Goal: Task Accomplishment & Management: Manage account settings

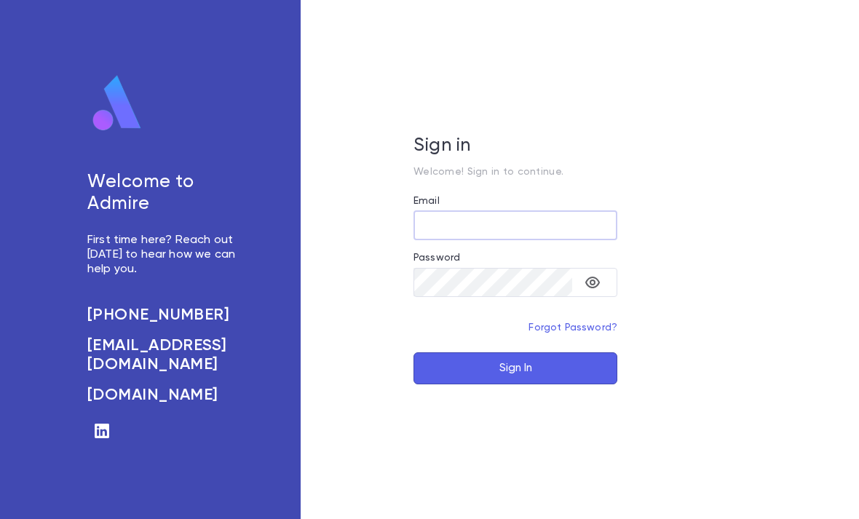
type input "**********"
click at [516, 385] on button "Sign In" at bounding box center [516, 368] width 204 height 32
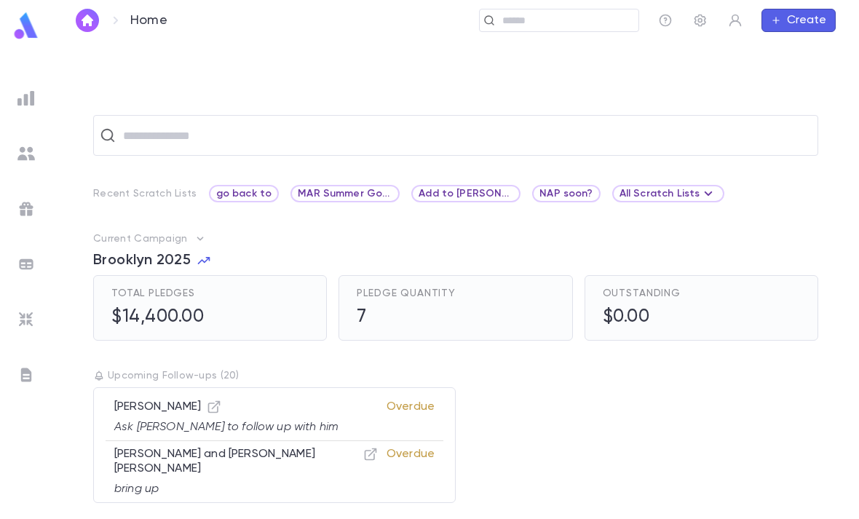
click at [579, 25] on input "text" at bounding box center [565, 21] width 135 height 14
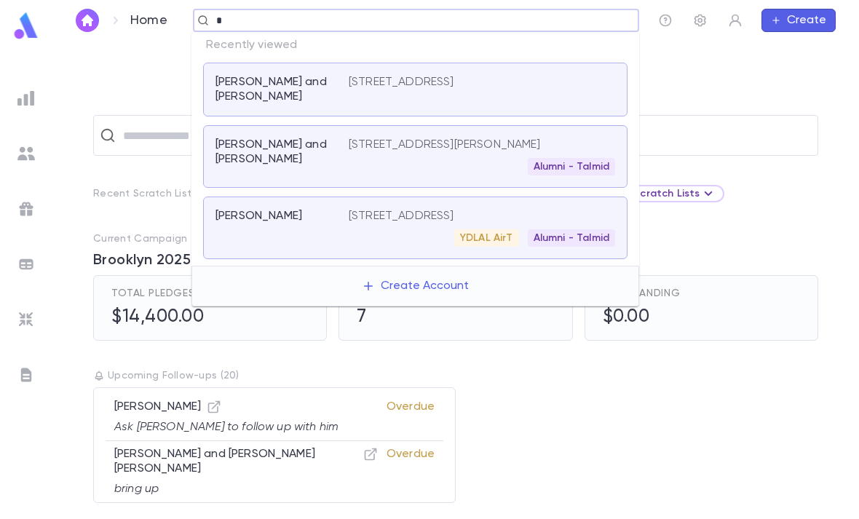
type input "******"
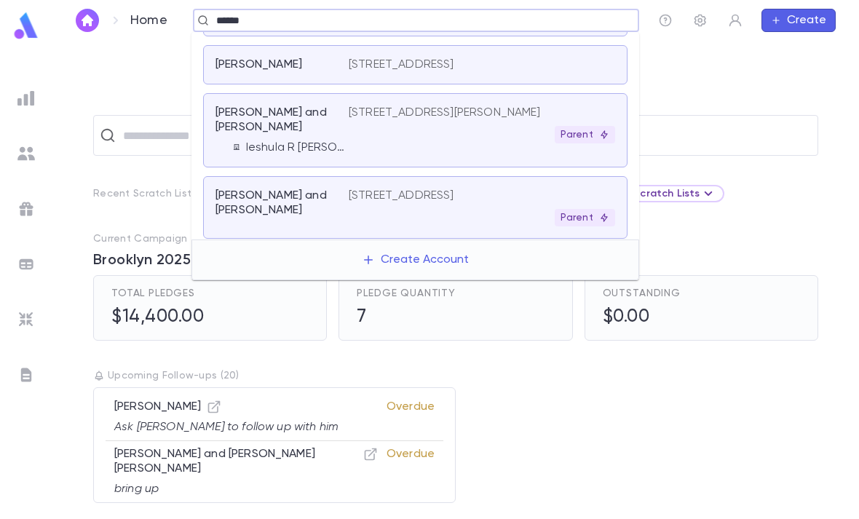
scroll to position [110, 0]
click at [476, 227] on div "Parent" at bounding box center [482, 218] width 267 height 17
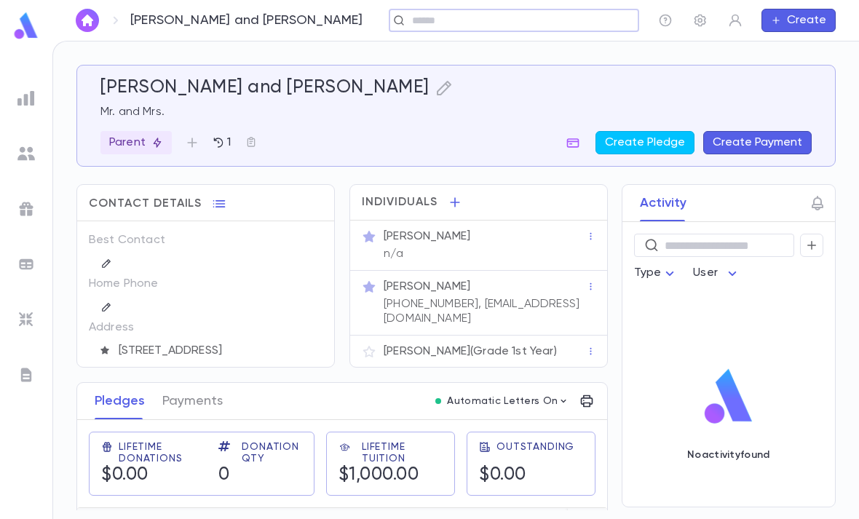
click at [593, 231] on div at bounding box center [591, 236] width 10 height 15
click at [508, 249] on div "Mr. Uria Baver n/a" at bounding box center [483, 244] width 205 height 35
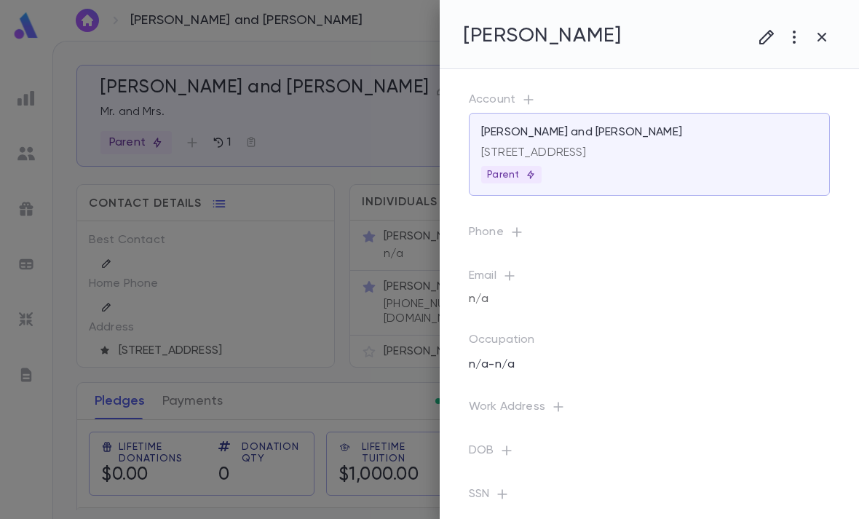
click at [767, 34] on icon "button" at bounding box center [767, 37] width 15 height 15
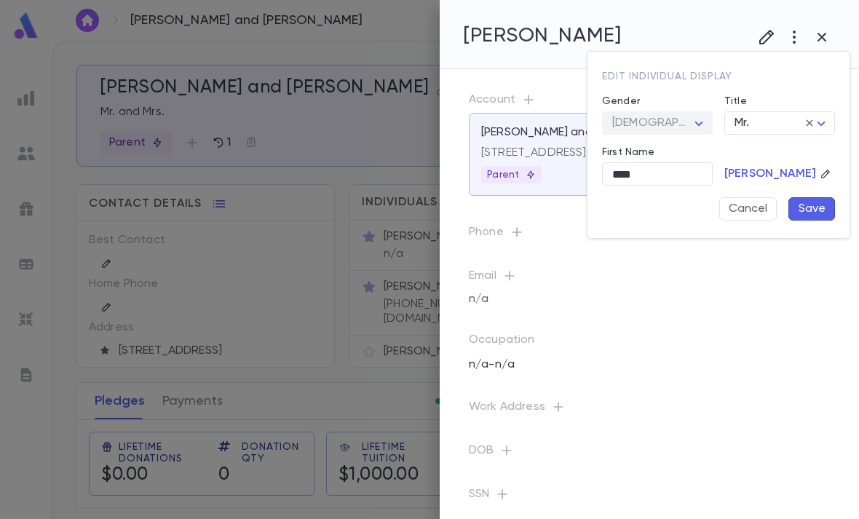
click at [793, 153] on div "Baver" at bounding box center [780, 163] width 111 height 35
click at [660, 368] on div at bounding box center [429, 259] width 859 height 519
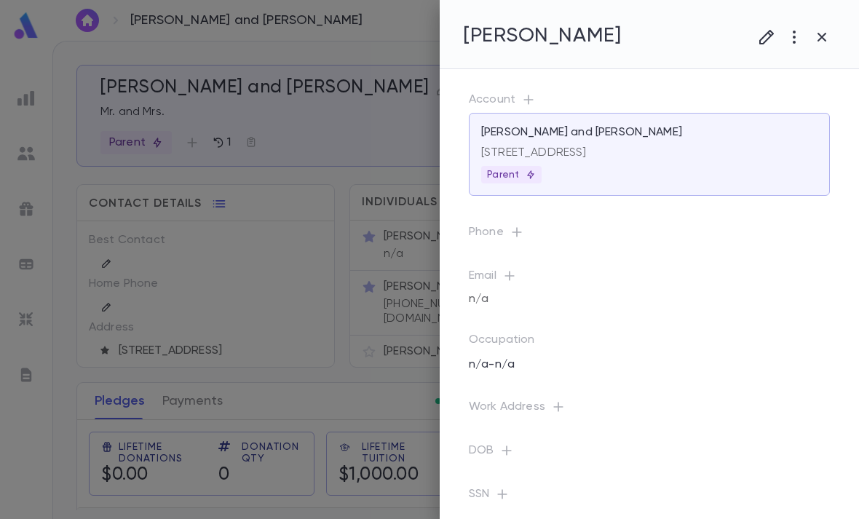
click at [174, 213] on div at bounding box center [429, 259] width 859 height 519
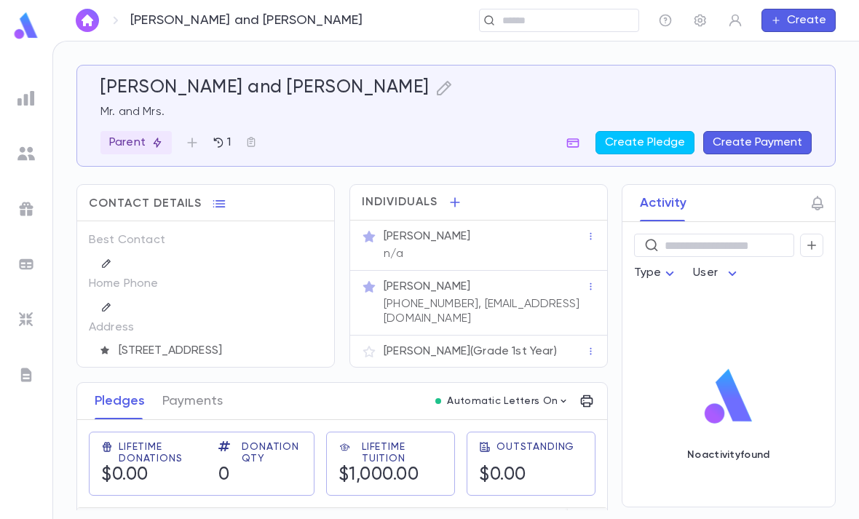
click at [487, 357] on p "Binyomin Baver (Grade 1st Year)" at bounding box center [470, 351] width 173 height 15
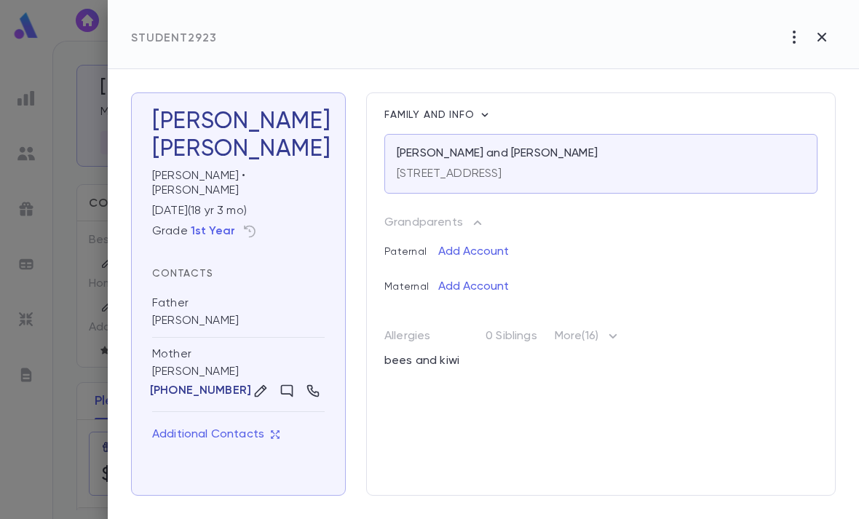
click at [791, 45] on icon "button" at bounding box center [794, 36] width 17 height 17
click at [693, 237] on div at bounding box center [429, 259] width 859 height 519
click at [32, 108] on div at bounding box center [429, 259] width 859 height 519
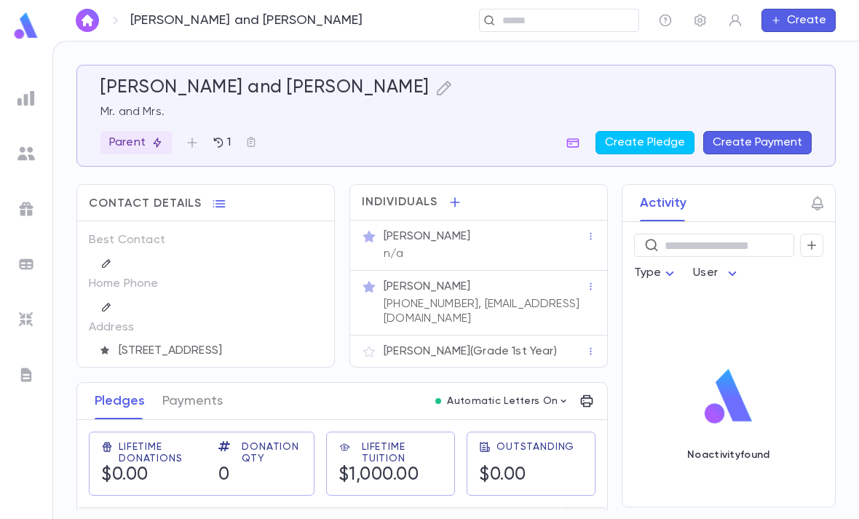
click at [21, 146] on img at bounding box center [25, 153] width 17 height 17
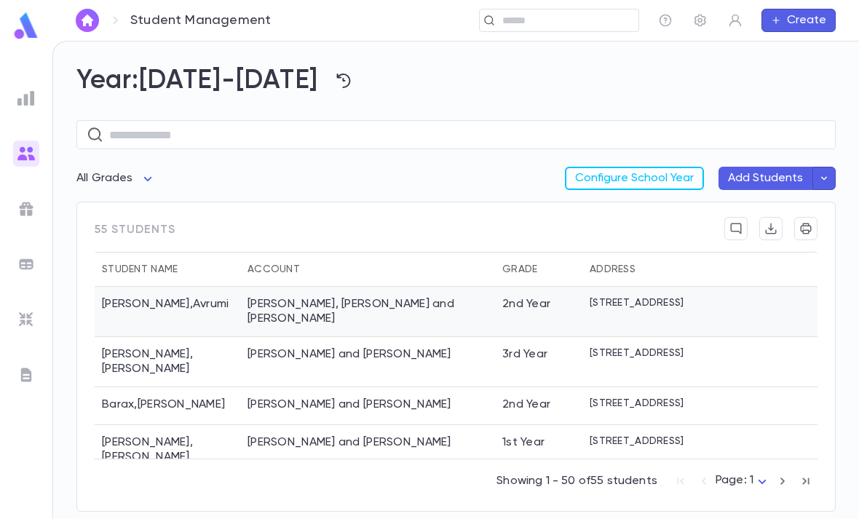
click at [511, 302] on div "2nd Year" at bounding box center [527, 304] width 48 height 15
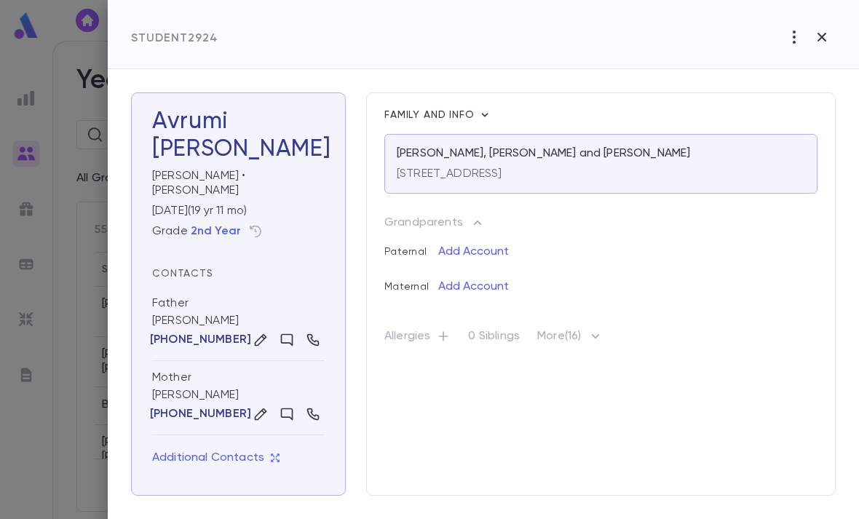
click at [74, 171] on div at bounding box center [429, 259] width 859 height 519
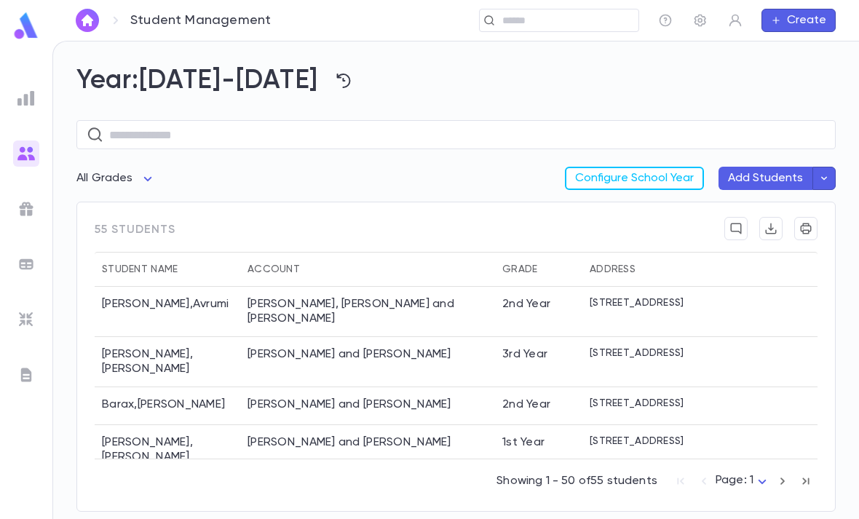
click at [417, 303] on div "[PERSON_NAME], [PERSON_NAME] and [PERSON_NAME]" at bounding box center [367, 312] width 255 height 50
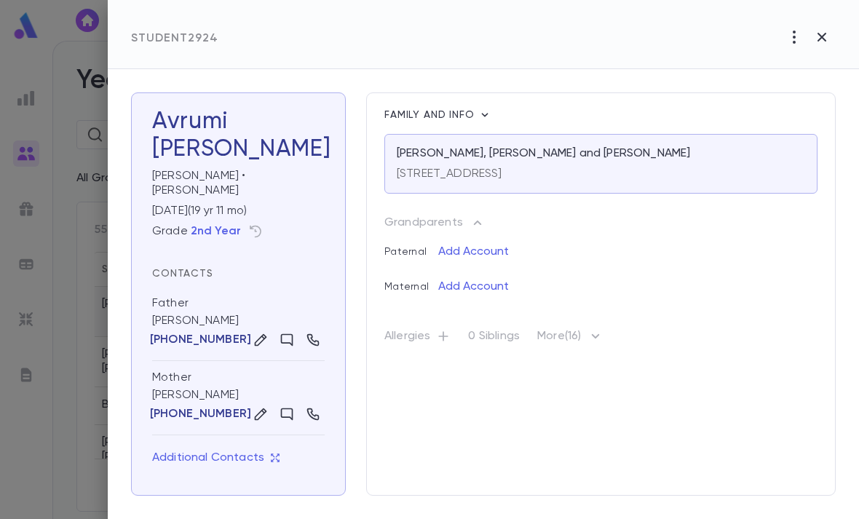
click at [822, 42] on icon "button" at bounding box center [822, 36] width 17 height 17
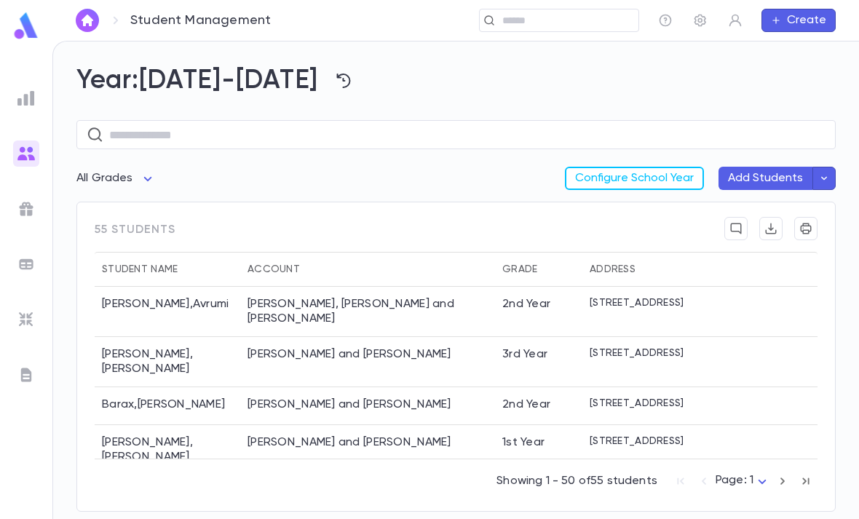
click at [668, 131] on input "text" at bounding box center [467, 135] width 717 height 28
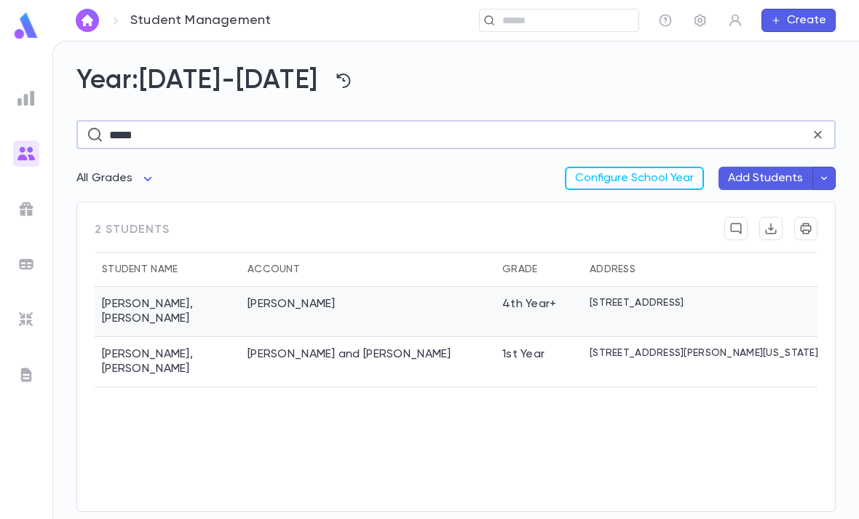
type input "*****"
click at [420, 299] on div "Cohen, Shmulie" at bounding box center [367, 312] width 255 height 50
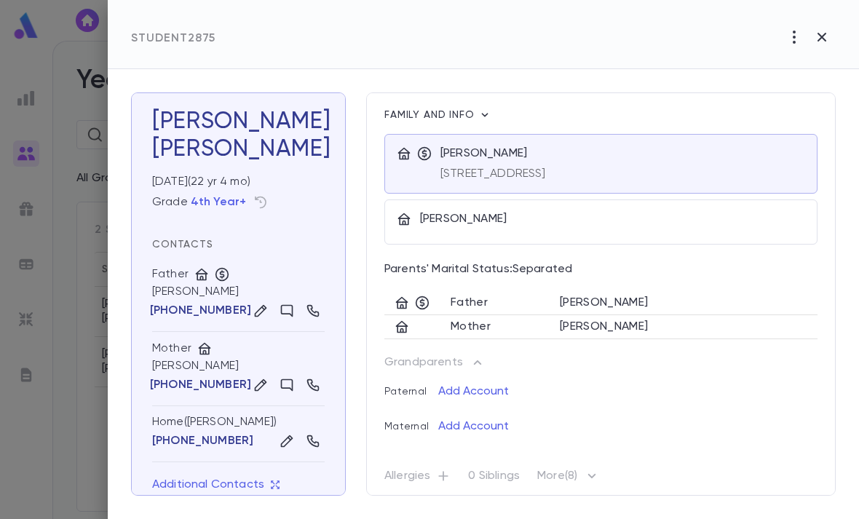
click at [295, 133] on h3 "Dovid Cohen" at bounding box center [238, 135] width 173 height 55
click at [98, 152] on div at bounding box center [429, 259] width 859 height 519
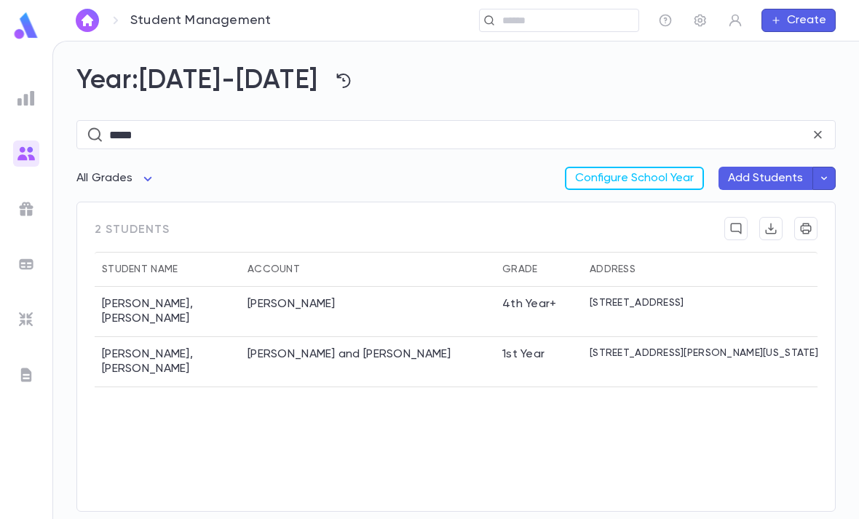
click at [77, 141] on div "***** ​" at bounding box center [456, 134] width 760 height 29
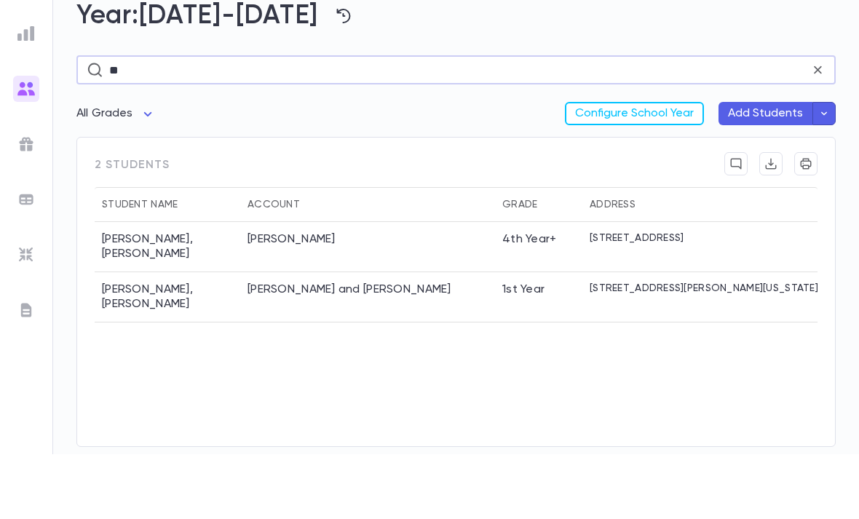
type input "*"
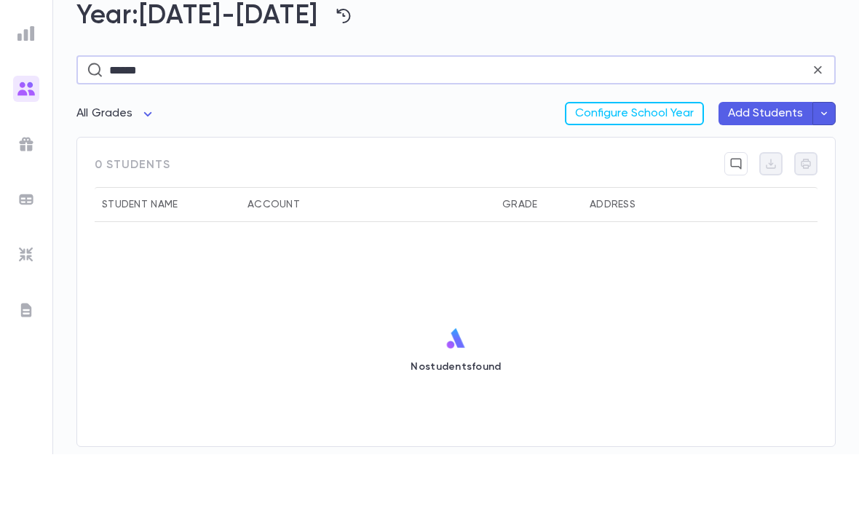
scroll to position [47, 0]
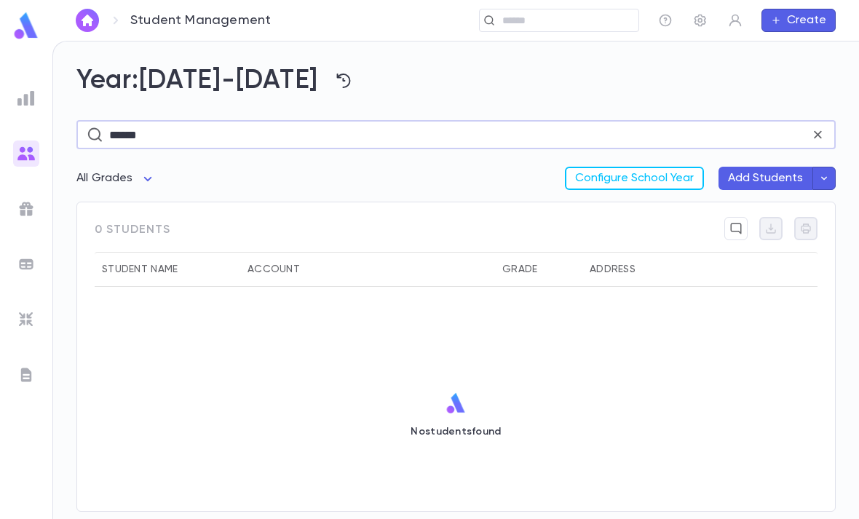
click at [344, 121] on input "******" at bounding box center [459, 135] width 701 height 28
type input "*****"
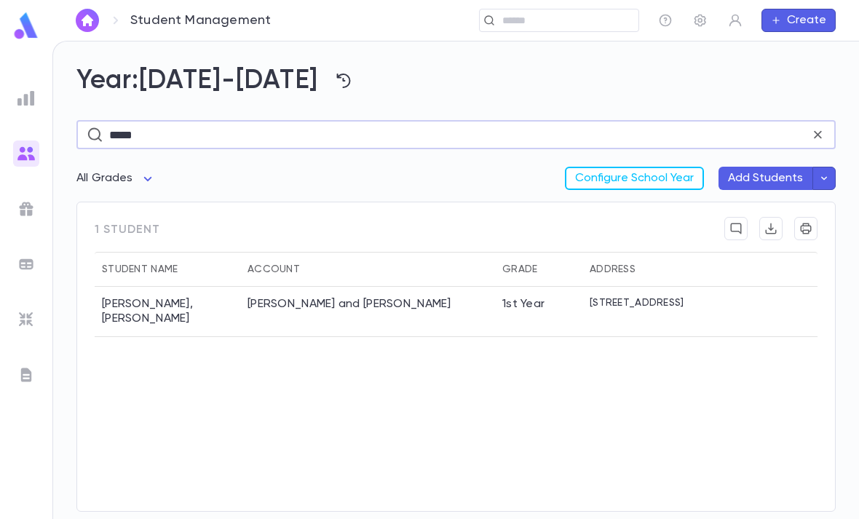
click at [408, 287] on div "Baver, Uria and Yocheved" at bounding box center [367, 312] width 255 height 50
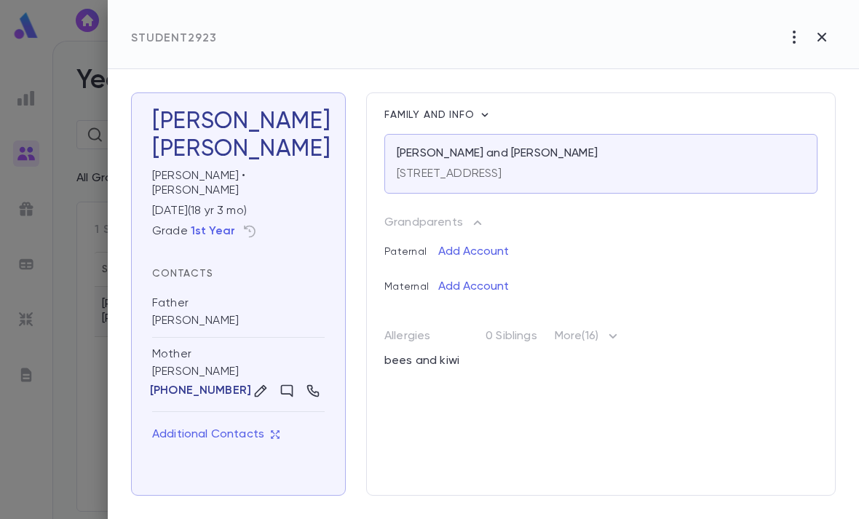
click at [331, 139] on button "button" at bounding box center [342, 149] width 23 height 23
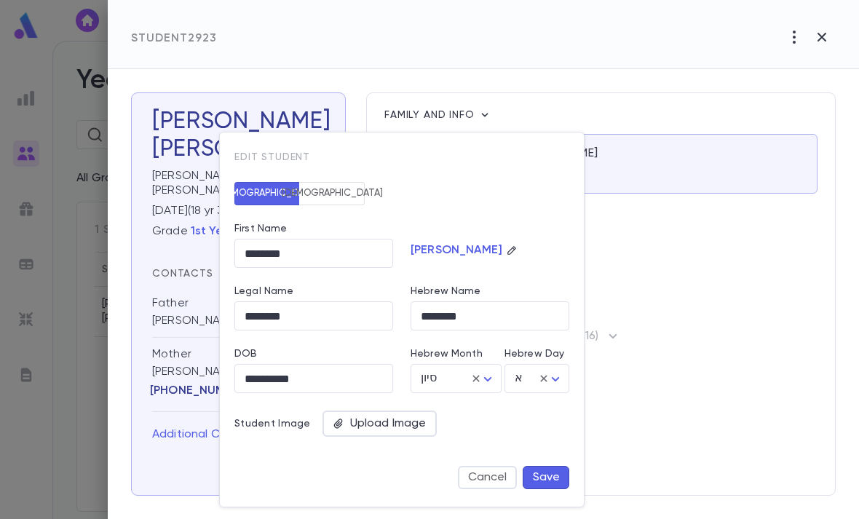
click at [507, 253] on icon "button" at bounding box center [512, 250] width 10 height 10
click at [394, 182] on div "Male Female" at bounding box center [393, 185] width 352 height 41
click at [489, 485] on button "Cancel" at bounding box center [487, 477] width 59 height 23
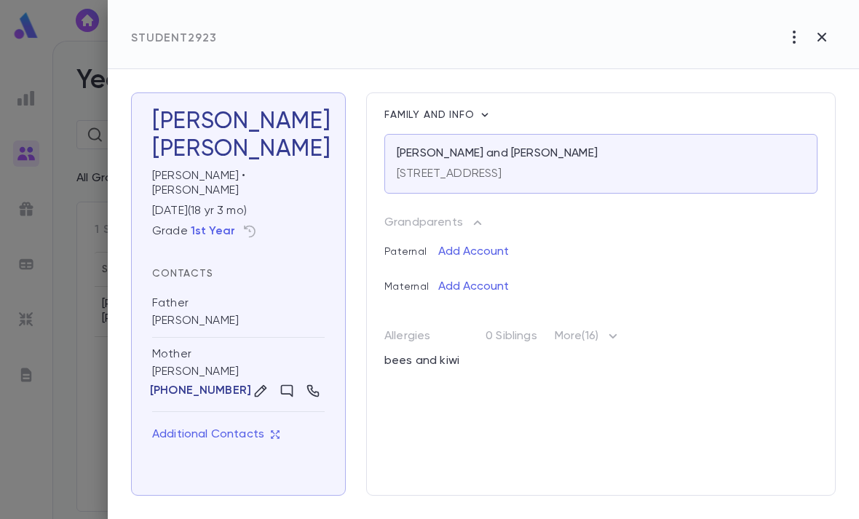
click at [243, 296] on div "Father" at bounding box center [238, 305] width 173 height 18
click at [234, 304] on div "Father Uria Baver" at bounding box center [238, 312] width 173 height 51
click at [184, 302] on div "Father Uria Baver" at bounding box center [238, 312] width 173 height 51
click at [190, 307] on div "Father Uria Baver" at bounding box center [238, 312] width 173 height 51
click at [257, 385] on icon "button" at bounding box center [261, 391] width 12 height 12
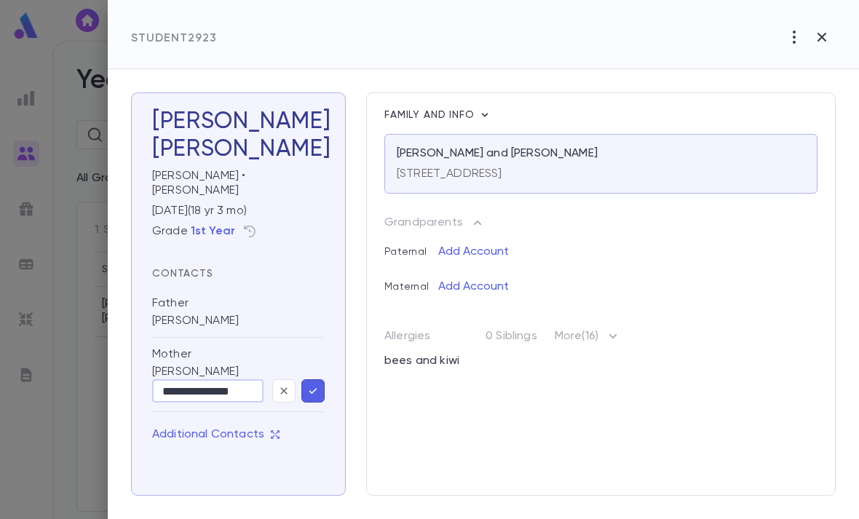
click at [797, 31] on icon "button" at bounding box center [794, 36] width 17 height 17
click at [776, 261] on div at bounding box center [429, 259] width 859 height 519
click at [487, 118] on icon "button" at bounding box center [485, 115] width 15 height 15
click at [562, 133] on li "Edit Guardianship" at bounding box center [541, 138] width 121 height 23
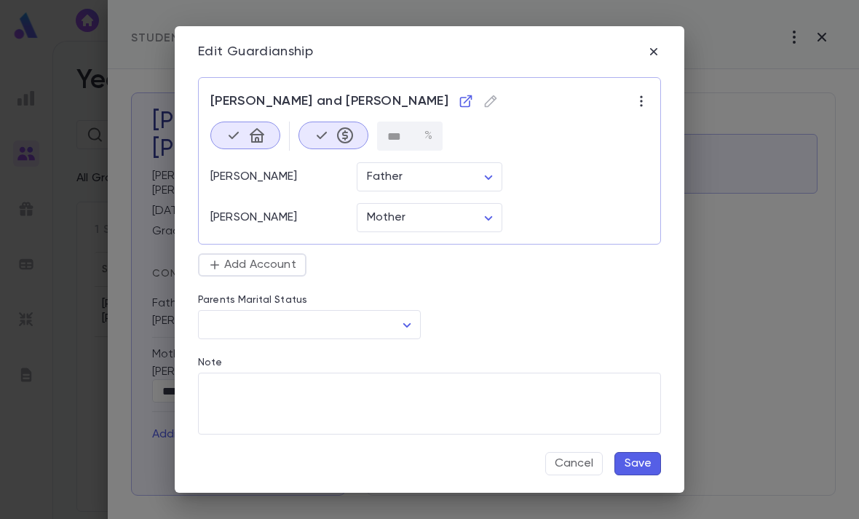
click at [637, 95] on icon "button" at bounding box center [641, 101] width 15 height 15
click at [594, 171] on div at bounding box center [429, 259] width 859 height 519
click at [485, 98] on icon "button" at bounding box center [491, 101] width 12 height 12
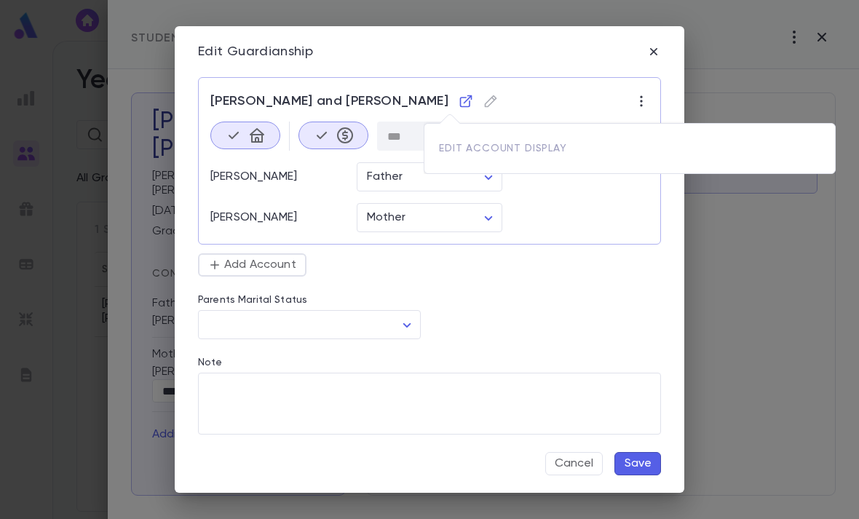
click at [410, 99] on div at bounding box center [429, 259] width 859 height 519
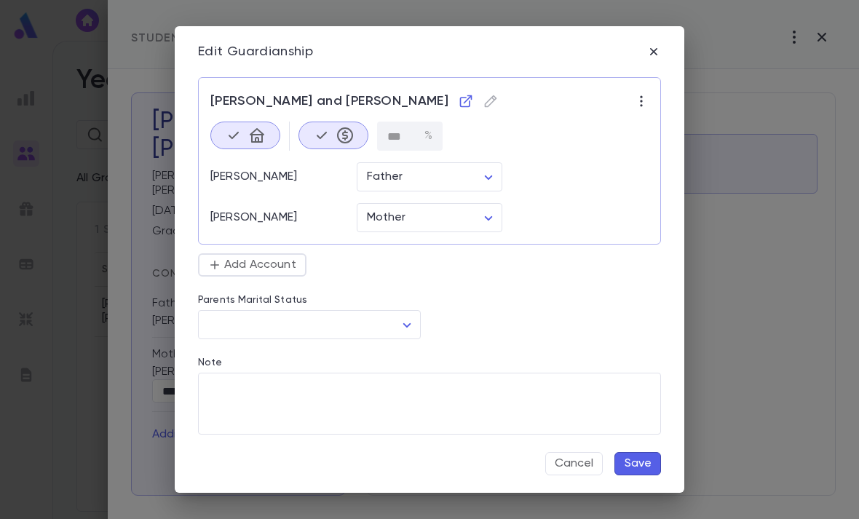
click at [409, 90] on div "Baver, Uria and Yocheved" at bounding box center [429, 106] width 438 height 32
click at [484, 97] on icon "button" at bounding box center [491, 101] width 15 height 15
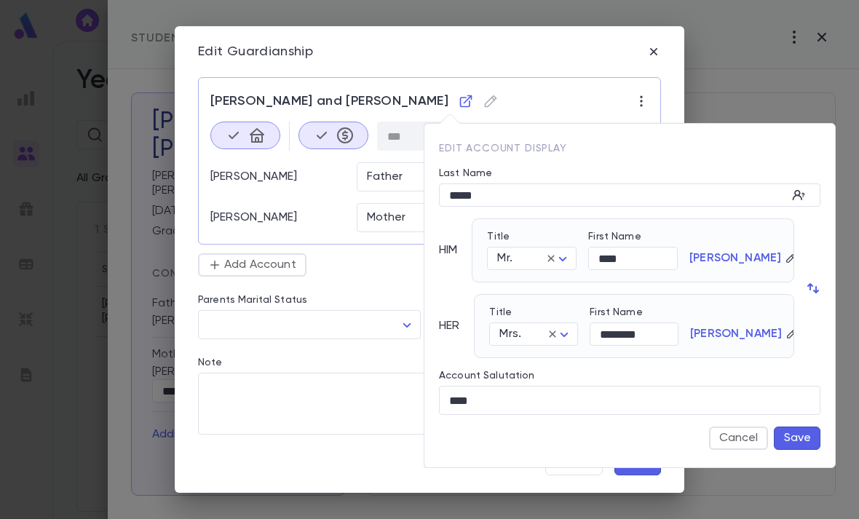
click at [555, 95] on div at bounding box center [429, 259] width 859 height 519
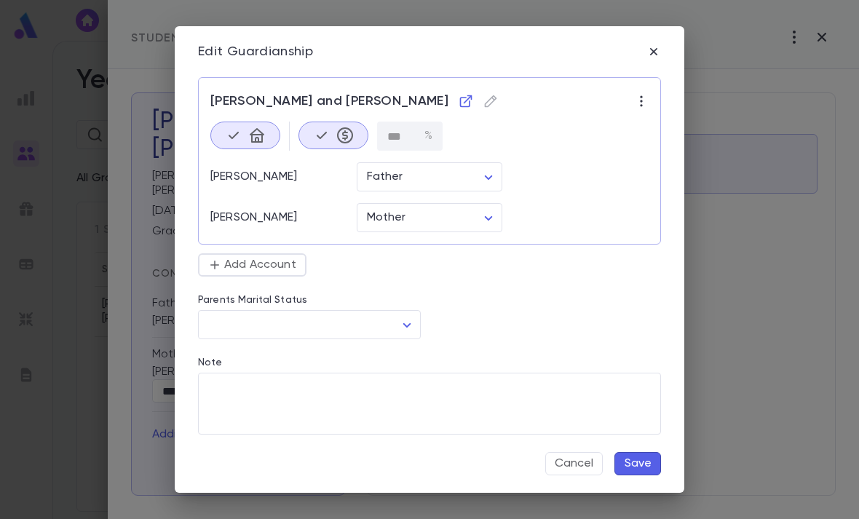
click at [398, 326] on body "**********" at bounding box center [429, 280] width 859 height 478
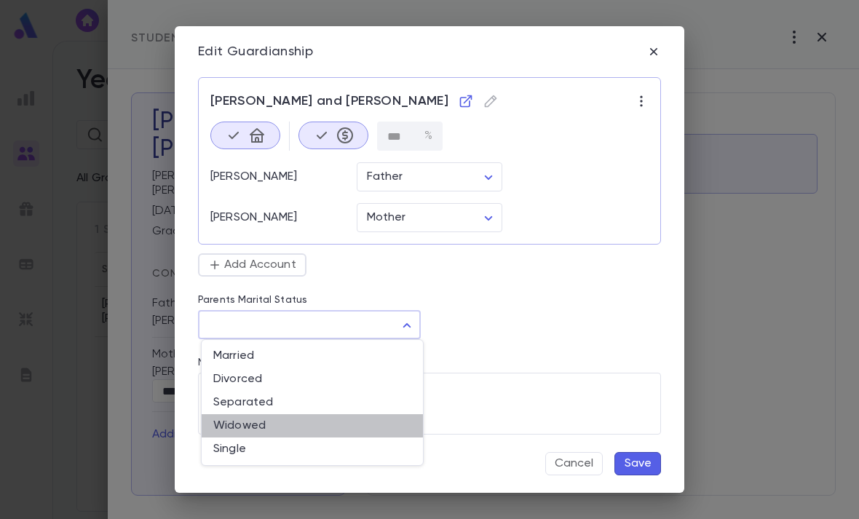
click at [301, 425] on span "Widowed" at bounding box center [312, 426] width 198 height 15
type input "*******"
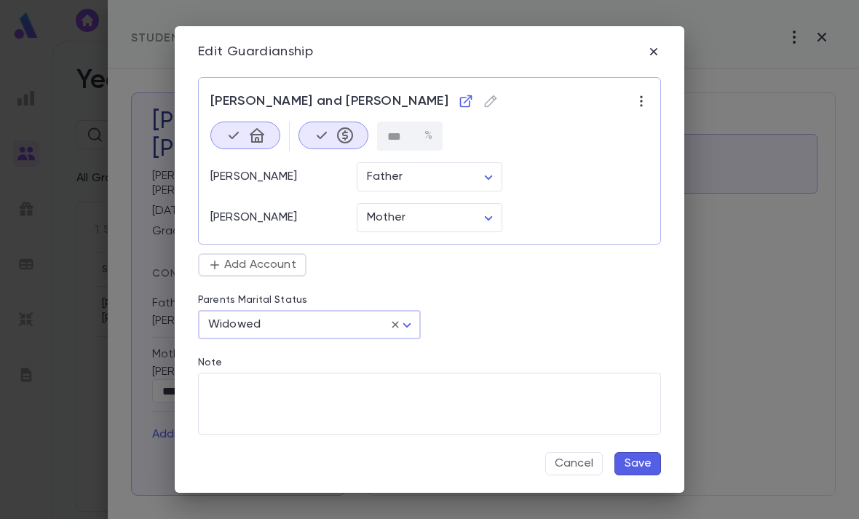
click at [645, 468] on button "Save" at bounding box center [638, 463] width 47 height 23
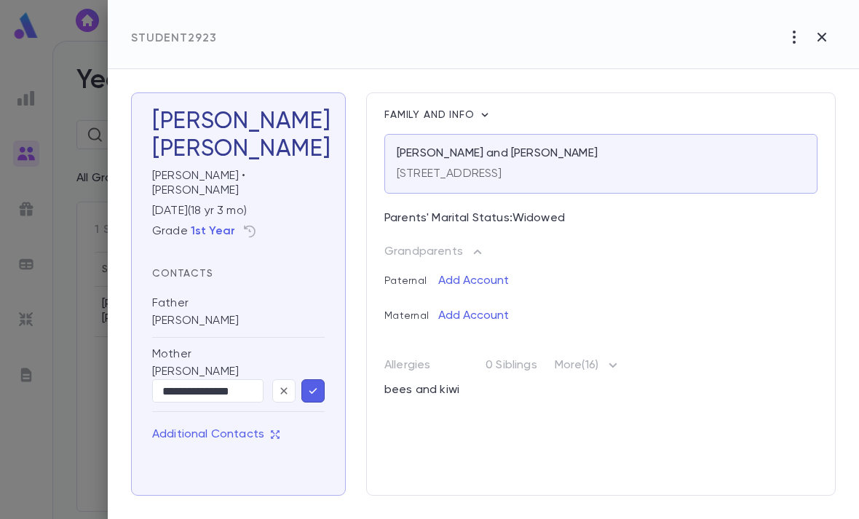
click at [279, 384] on icon "button" at bounding box center [283, 391] width 13 height 15
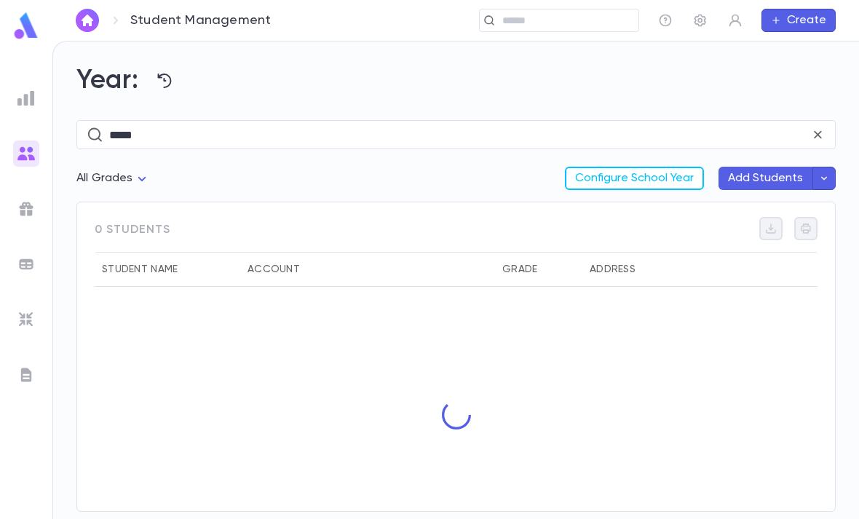
scroll to position [47, 0]
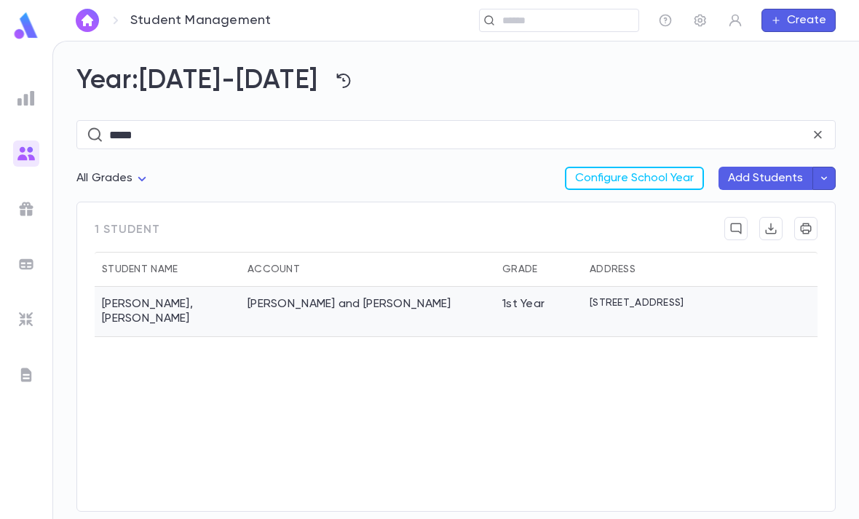
click at [427, 287] on div "[PERSON_NAME] and [PERSON_NAME]" at bounding box center [367, 312] width 255 height 50
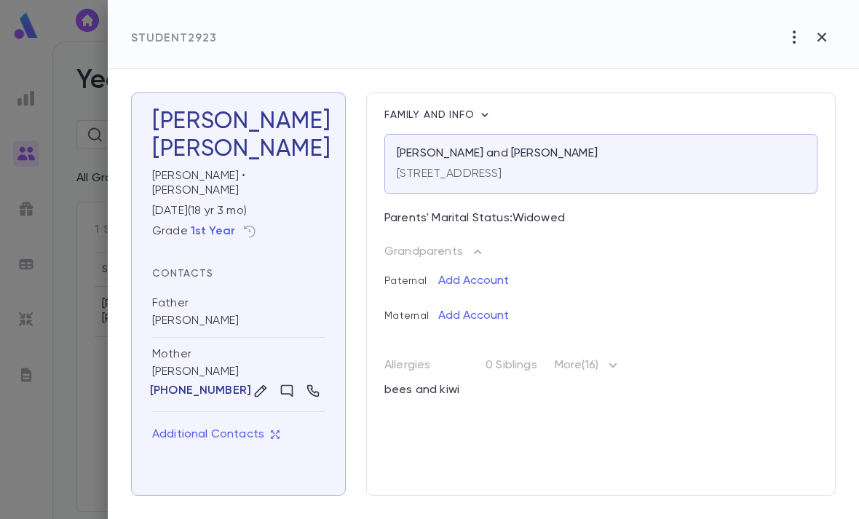
click at [554, 213] on p "Parents' Marital Status: [DEMOGRAPHIC_DATA]" at bounding box center [601, 219] width 433 height 17
click at [545, 220] on p "Parents' Marital Status: Widowed" at bounding box center [601, 219] width 433 height 17
click at [260, 384] on icon "button" at bounding box center [260, 391] width 15 height 15
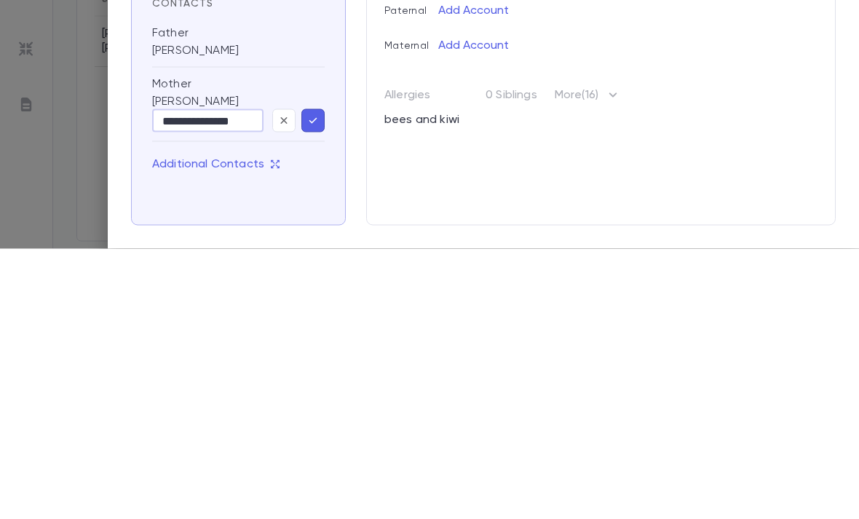
click at [447, 165] on div "Family and info Baver, Uria and Yocheved 2922 W Touhy Ave, Chicago IL 60645 Par…" at bounding box center [601, 293] width 470 height 403
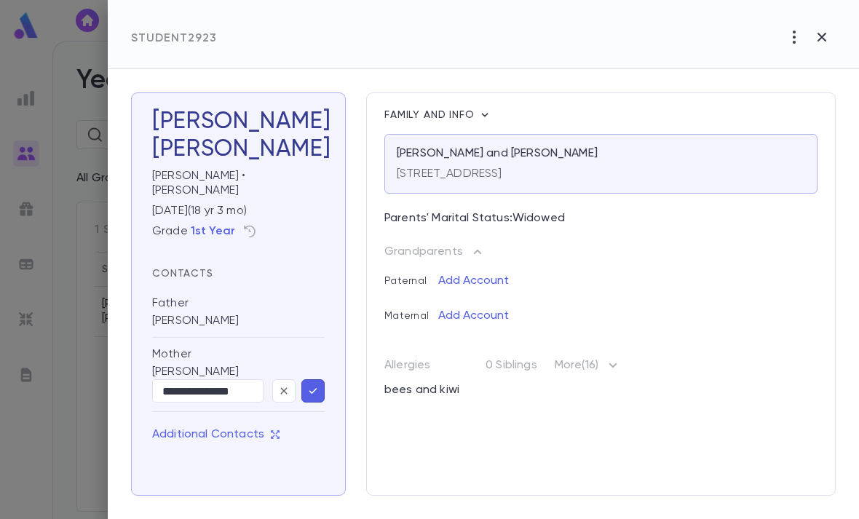
click at [790, 49] on button "button" at bounding box center [795, 37] width 28 height 28
click at [717, 201] on div at bounding box center [429, 259] width 859 height 519
click at [484, 118] on icon "button" at bounding box center [485, 115] width 15 height 15
click at [569, 127] on li "Edit Guardianship" at bounding box center [541, 138] width 121 height 23
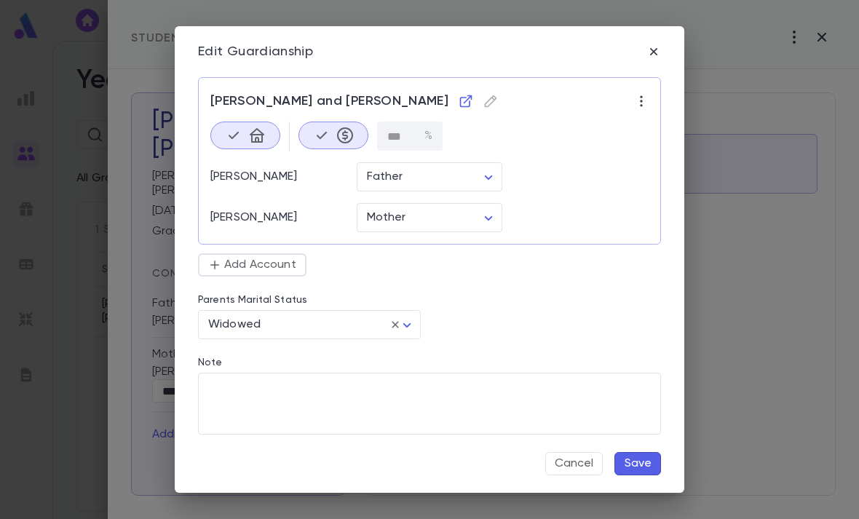
click at [483, 168] on body "**********" at bounding box center [429, 280] width 859 height 478
click at [550, 279] on div at bounding box center [429, 259] width 859 height 519
click at [639, 94] on icon "button" at bounding box center [641, 101] width 15 height 15
click at [536, 313] on div at bounding box center [429, 259] width 859 height 519
click at [459, 97] on icon "button" at bounding box center [466, 101] width 15 height 15
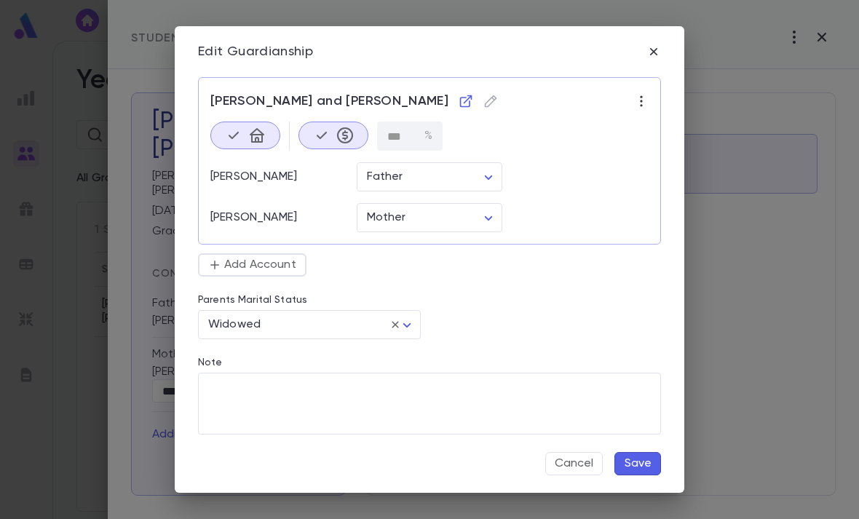
click at [653, 47] on icon "button" at bounding box center [654, 51] width 15 height 15
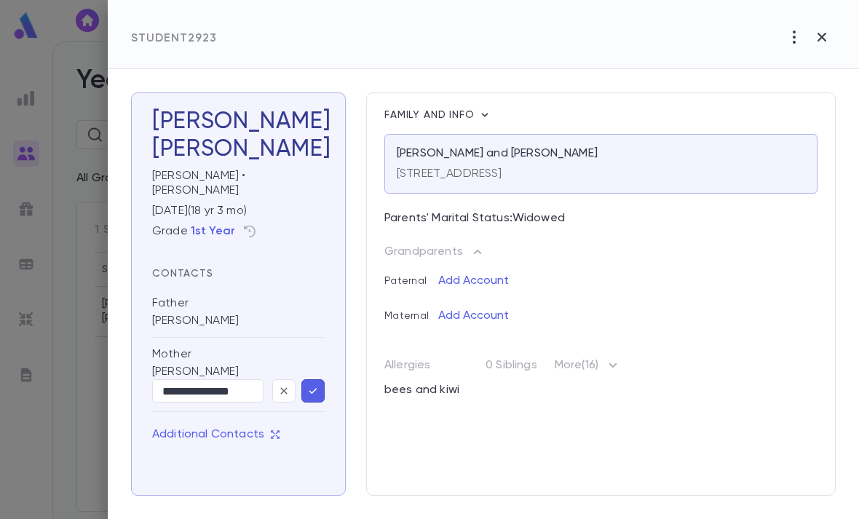
click at [543, 209] on div "Parents' Marital Status: Widowed" at bounding box center [595, 214] width 445 height 29
click at [251, 298] on div "Father" at bounding box center [238, 305] width 173 height 18
click at [204, 296] on div "Father" at bounding box center [238, 305] width 173 height 18
click at [243, 133] on h3 "Binyomin Baver" at bounding box center [238, 135] width 173 height 55
click at [0, 0] on icon "button" at bounding box center [0, 0] width 0 height 0
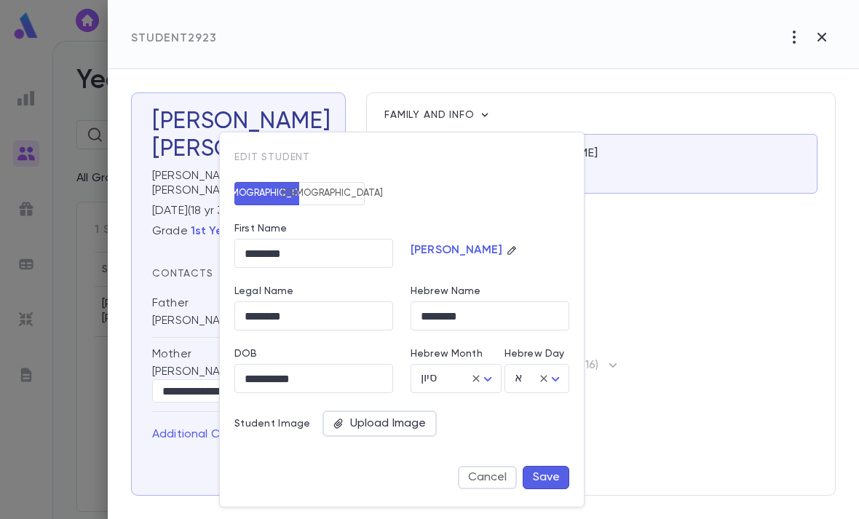
click at [671, 304] on div at bounding box center [429, 259] width 859 height 519
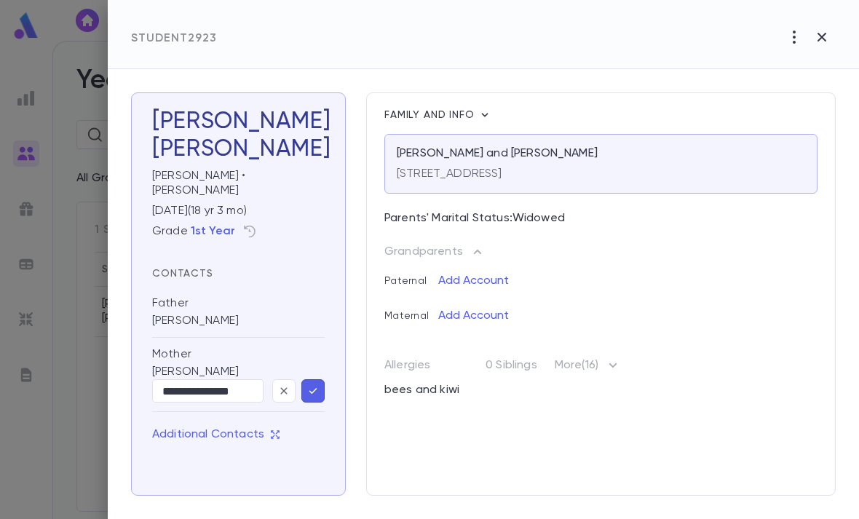
click at [793, 43] on icon "button" at bounding box center [794, 36] width 17 height 17
click at [565, 212] on div at bounding box center [429, 259] width 859 height 519
click at [564, 216] on p "Parents' Marital Status: Widowed" at bounding box center [601, 219] width 433 height 17
click at [564, 215] on p "Parents' Marital Status: Widowed" at bounding box center [601, 219] width 433 height 17
click at [548, 223] on p "Parents' Marital Status: Widowed" at bounding box center [601, 219] width 433 height 17
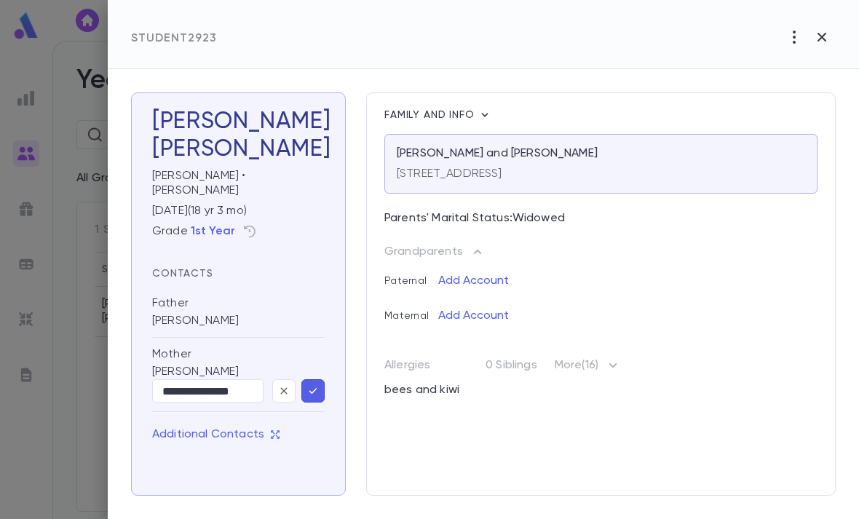
click at [271, 430] on icon "button" at bounding box center [275, 434] width 9 height 9
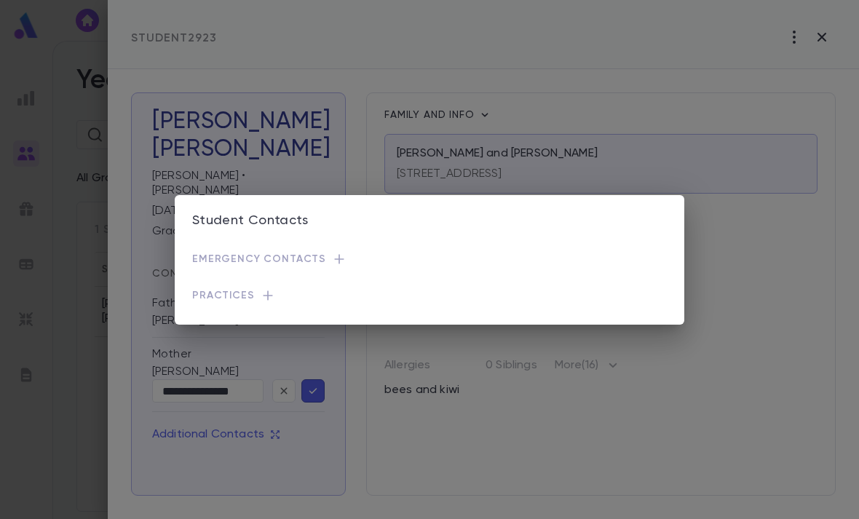
click at [374, 422] on div "Student Contacts Emergency Contacts Practices" at bounding box center [429, 259] width 859 height 519
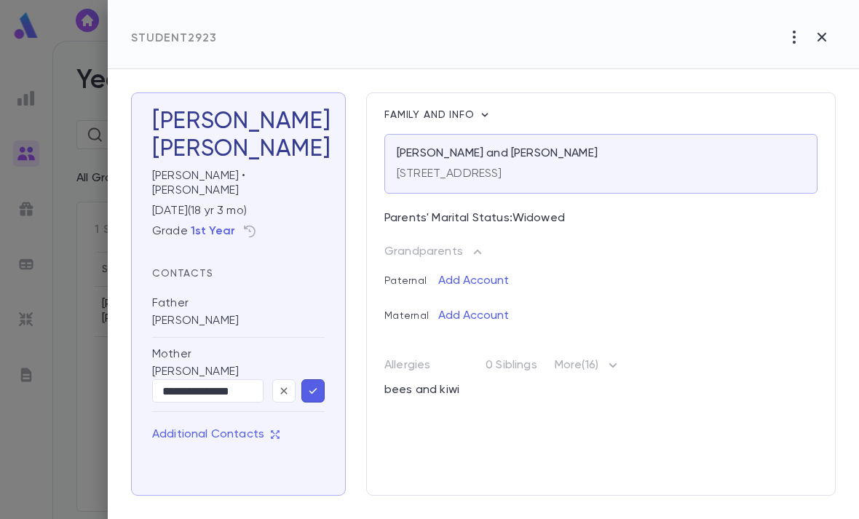
click at [629, 355] on div "Allergies bees and kiwi 0 Siblings More (16)" at bounding box center [601, 368] width 433 height 68
click at [613, 363] on icon "button" at bounding box center [612, 365] width 17 height 17
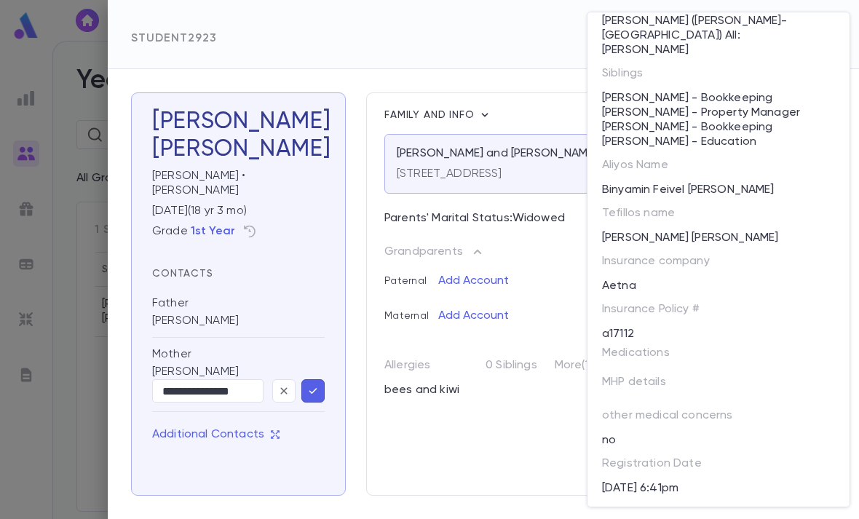
scroll to position [369, 0]
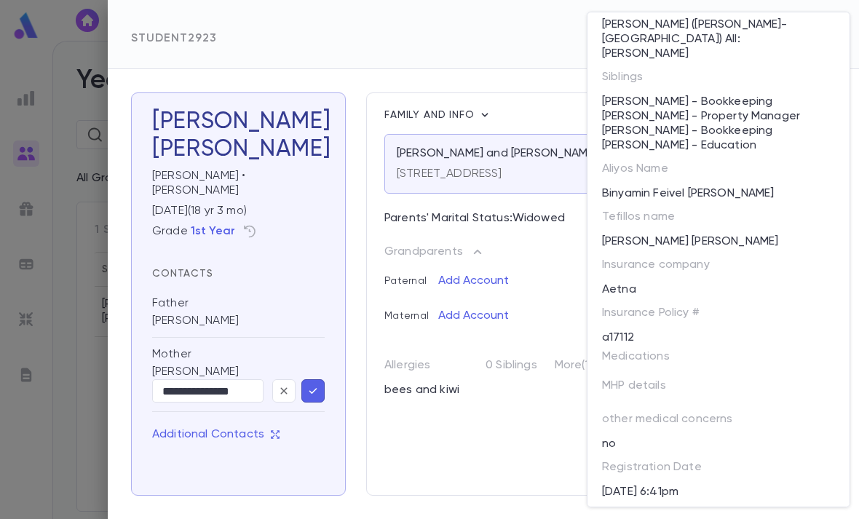
click at [528, 429] on div at bounding box center [429, 259] width 859 height 519
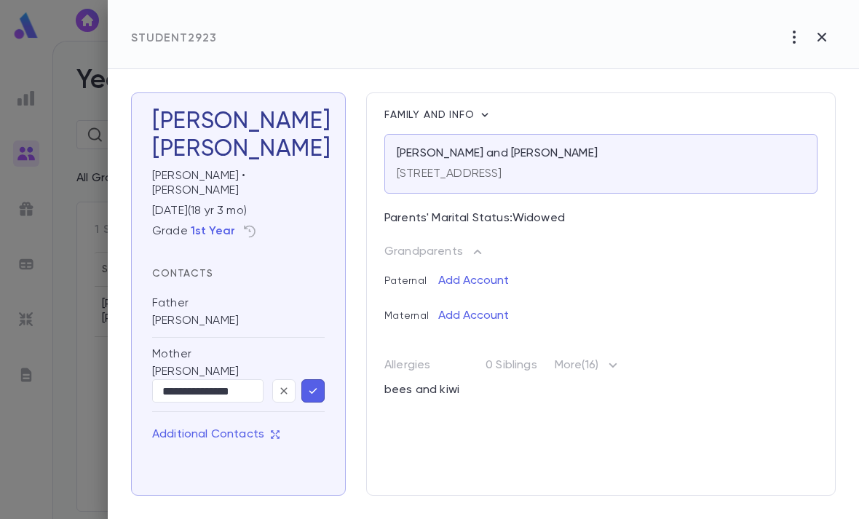
click at [548, 418] on div "Family and info Baver, Uria and Yocheved 2922 W Touhy Ave, Chicago IL 60645 Par…" at bounding box center [601, 293] width 470 height 403
click at [799, 38] on icon "button" at bounding box center [794, 36] width 17 height 17
click at [655, 272] on div at bounding box center [429, 259] width 859 height 519
click at [191, 301] on div "Father Uria Baver" at bounding box center [238, 312] width 173 height 51
click at [184, 296] on div "Father" at bounding box center [170, 303] width 36 height 15
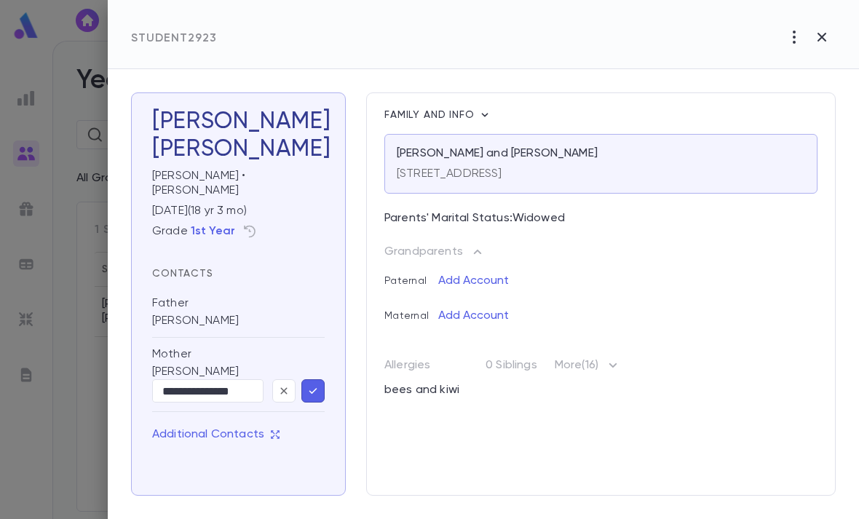
click at [331, 152] on button "button" at bounding box center [342, 149] width 23 height 23
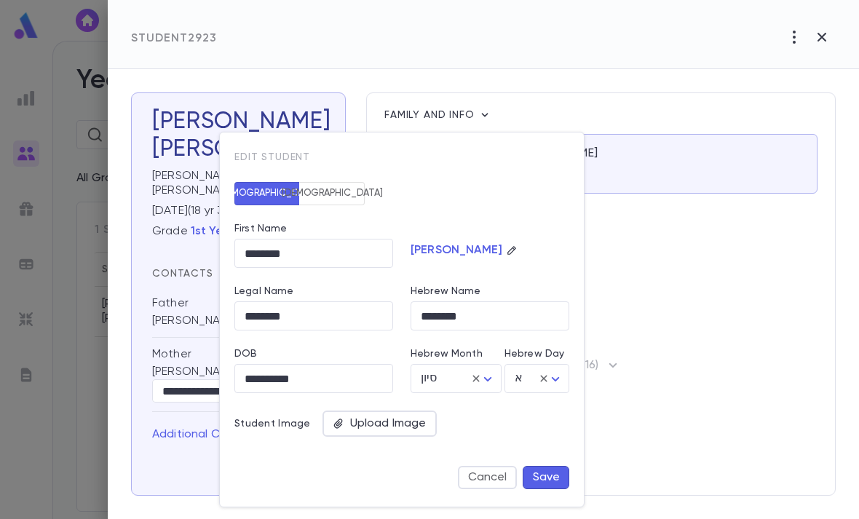
click at [567, 101] on div at bounding box center [429, 259] width 859 height 519
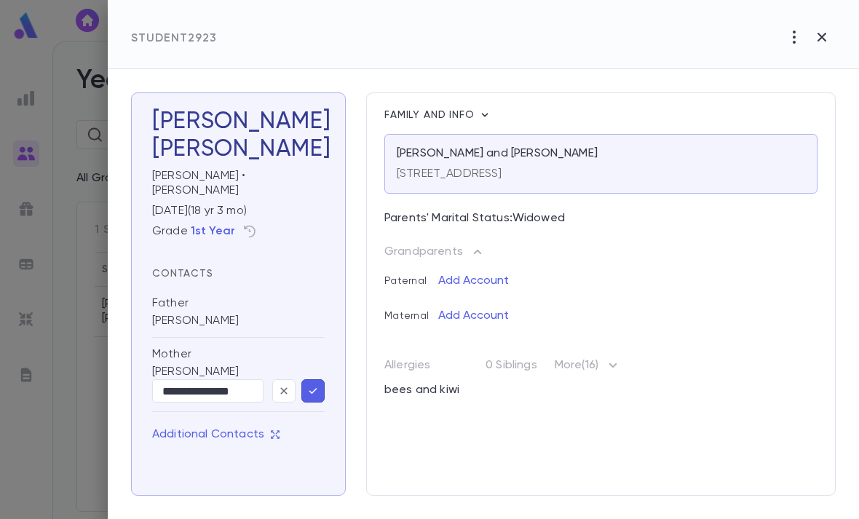
click at [483, 109] on icon "button" at bounding box center [485, 115] width 15 height 15
click at [596, 181] on div at bounding box center [429, 259] width 859 height 519
click at [489, 115] on icon "button" at bounding box center [485, 115] width 15 height 15
click at [565, 135] on li "Edit Guardianship" at bounding box center [541, 138] width 121 height 23
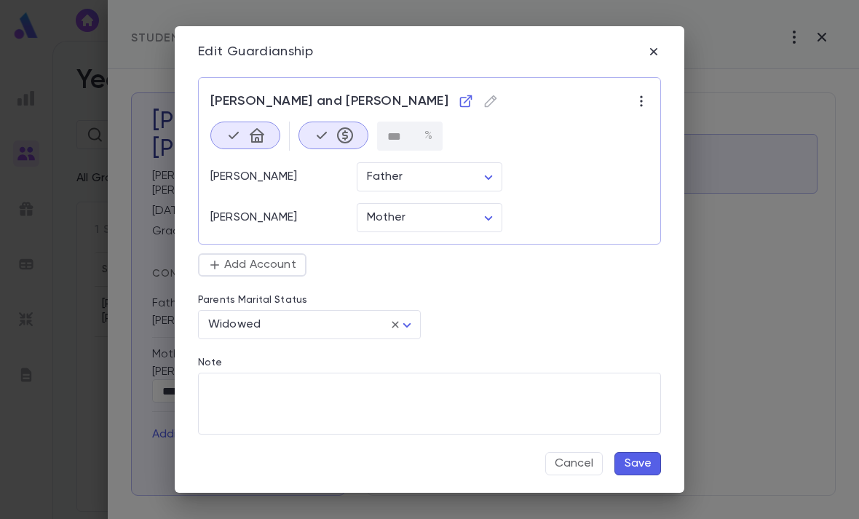
click at [410, 329] on body "**********" at bounding box center [429, 280] width 859 height 478
click at [260, 456] on span "Single" at bounding box center [312, 449] width 198 height 15
type input "******"
click at [650, 461] on button "Save" at bounding box center [638, 463] width 47 height 23
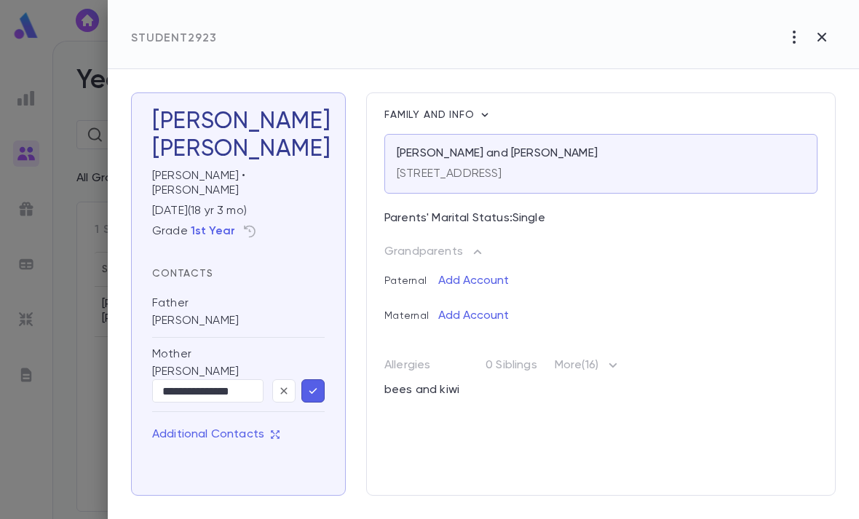
click at [527, 224] on p "Parents' Marital Status: Single" at bounding box center [601, 219] width 433 height 17
click at [481, 114] on icon "button" at bounding box center [485, 115] width 15 height 15
click at [559, 138] on li "Edit Guardianship" at bounding box center [541, 138] width 121 height 23
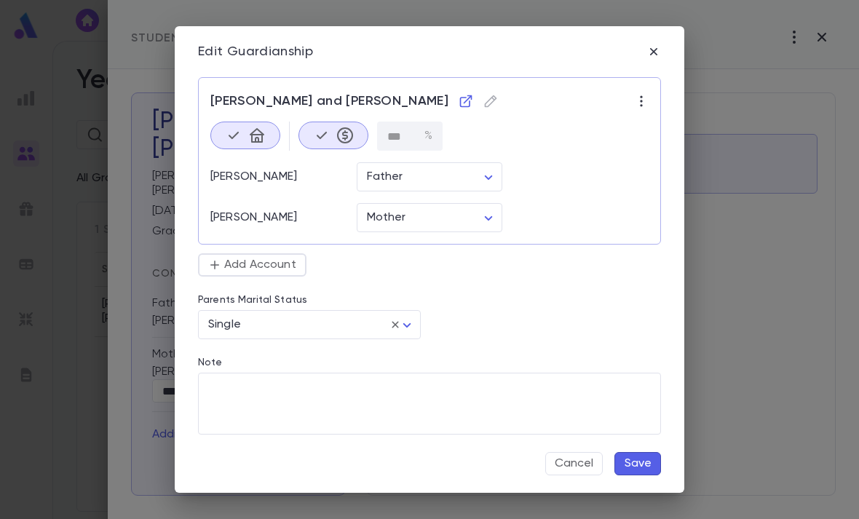
click at [459, 96] on icon "button" at bounding box center [466, 101] width 15 height 15
click at [648, 59] on div "Edit Guardianship" at bounding box center [429, 52] width 463 height 16
click at [653, 47] on icon "button" at bounding box center [654, 51] width 15 height 15
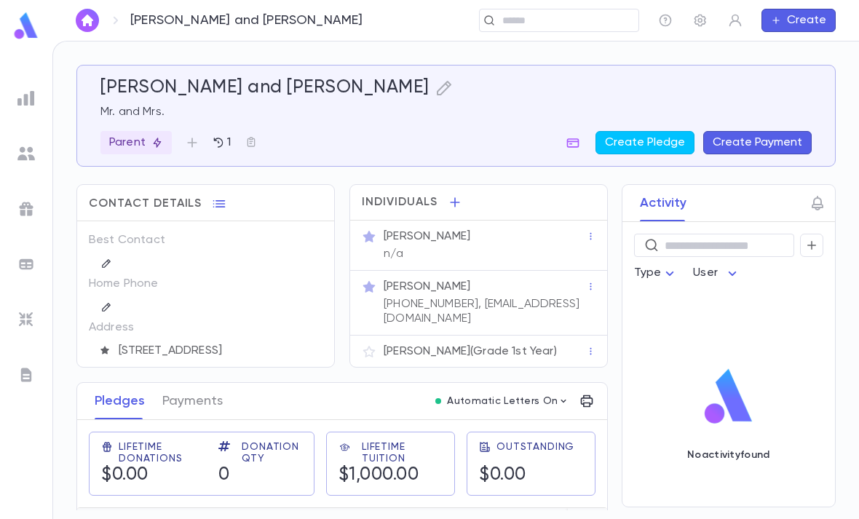
click at [493, 250] on div "[PERSON_NAME] n/a" at bounding box center [483, 244] width 205 height 35
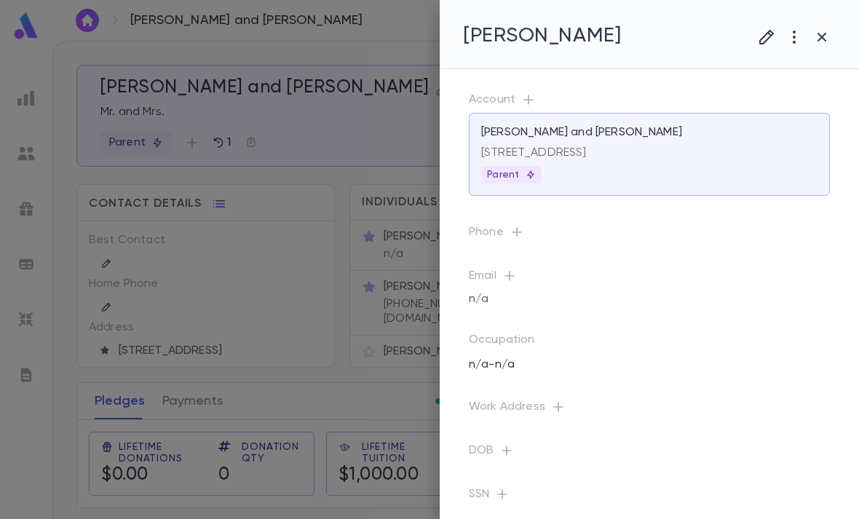
click at [793, 41] on icon "button" at bounding box center [794, 36] width 17 height 17
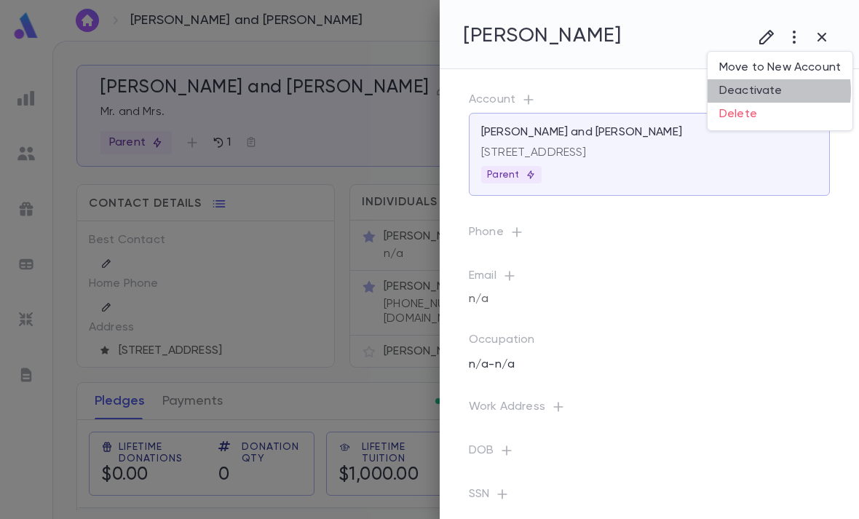
click at [767, 91] on li "Deactivate" at bounding box center [780, 90] width 145 height 23
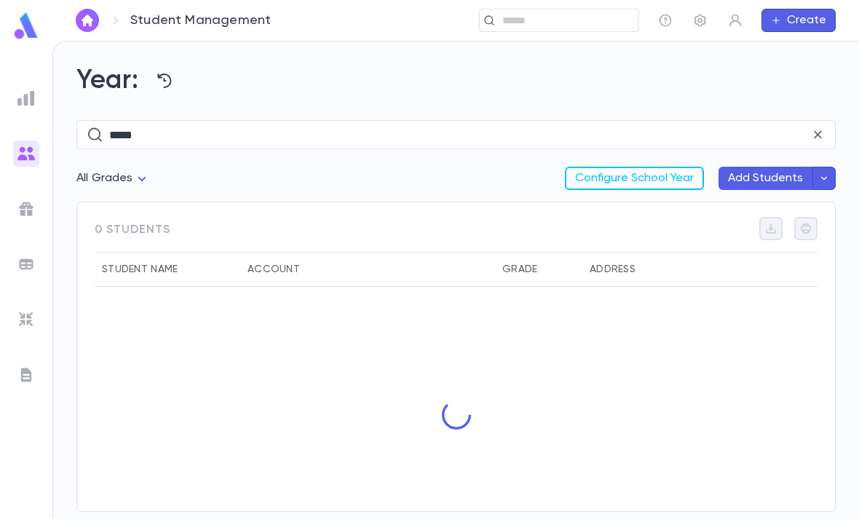
scroll to position [47, 0]
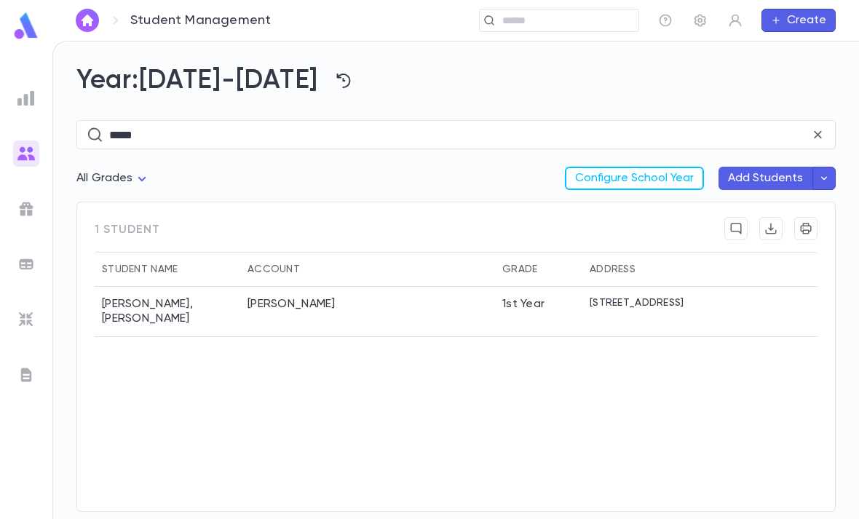
click at [438, 287] on div "[PERSON_NAME]" at bounding box center [367, 312] width 255 height 50
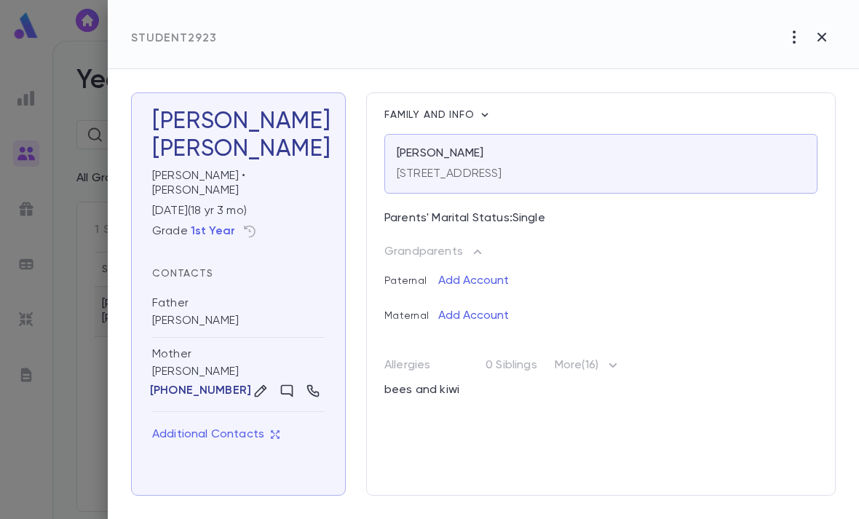
click at [484, 114] on icon "button" at bounding box center [485, 115] width 15 height 15
click at [562, 134] on li "Edit Guardianship" at bounding box center [541, 138] width 121 height 23
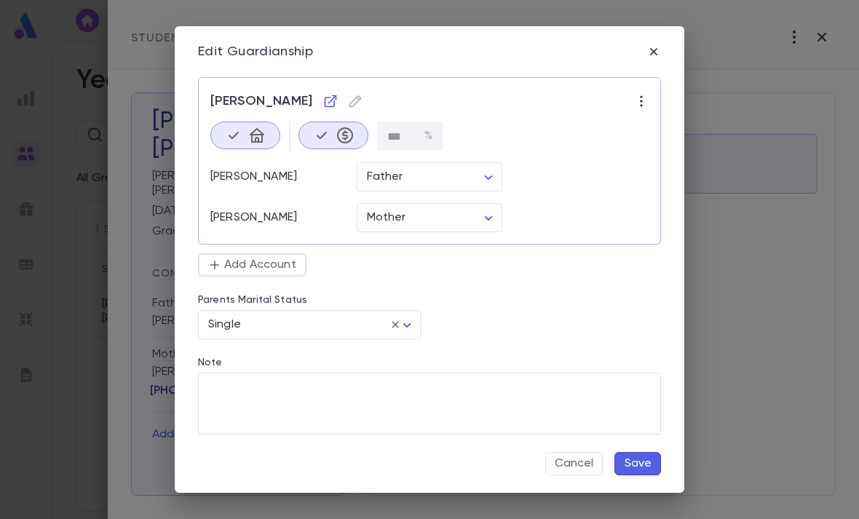
click at [409, 320] on body "Student Management ​ Create Year: 2025-2026 ***** ​ All Grades Configure School…" at bounding box center [429, 280] width 859 height 478
click at [289, 427] on span "Widowed" at bounding box center [312, 426] width 198 height 15
type input "*******"
click at [646, 462] on button "Save" at bounding box center [638, 463] width 47 height 23
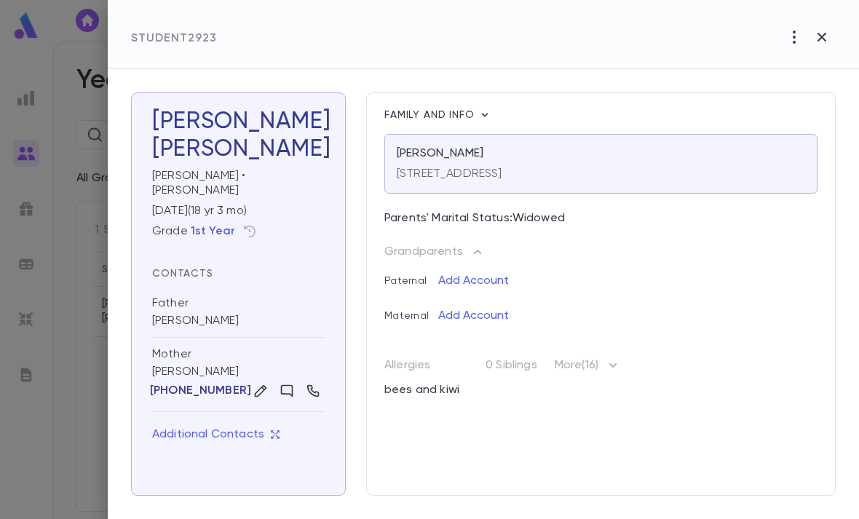
click at [221, 347] on div "Mother" at bounding box center [238, 356] width 173 height 18
click at [215, 355] on div "Mother Yocheved Baver (312) 613-6324" at bounding box center [238, 375] width 173 height 74
click at [479, 172] on p "[STREET_ADDRESS]" at bounding box center [450, 174] width 106 height 15
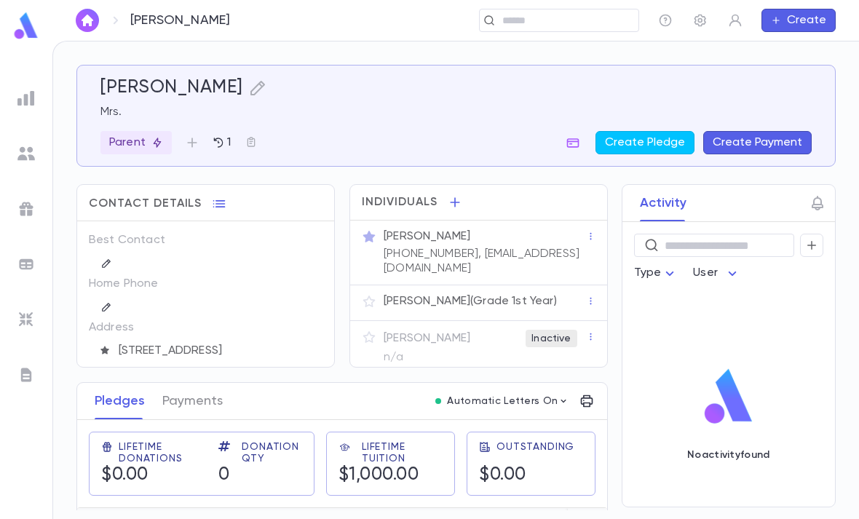
click at [507, 251] on p "[PHONE_NUMBER], [EMAIL_ADDRESS][DOMAIN_NAME]" at bounding box center [485, 261] width 202 height 29
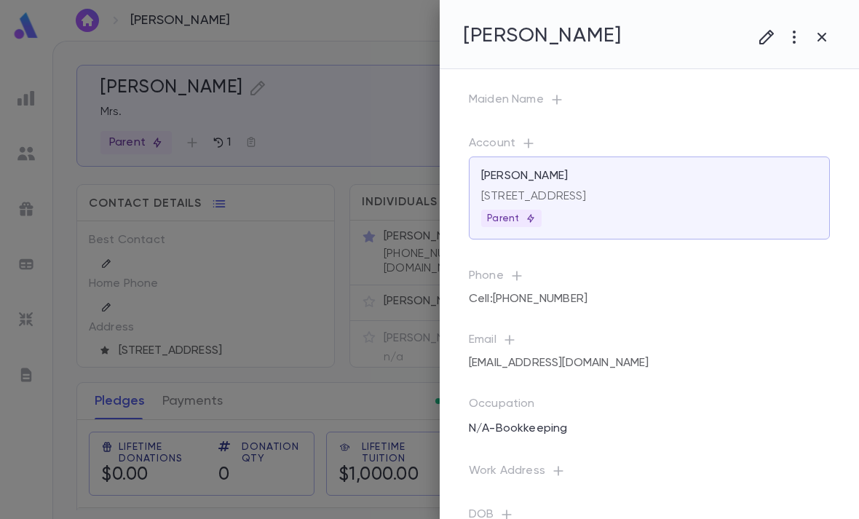
click at [800, 38] on icon "button" at bounding box center [794, 36] width 17 height 17
click at [656, 115] on div at bounding box center [429, 259] width 859 height 519
click at [823, 31] on icon "button" at bounding box center [822, 36] width 17 height 17
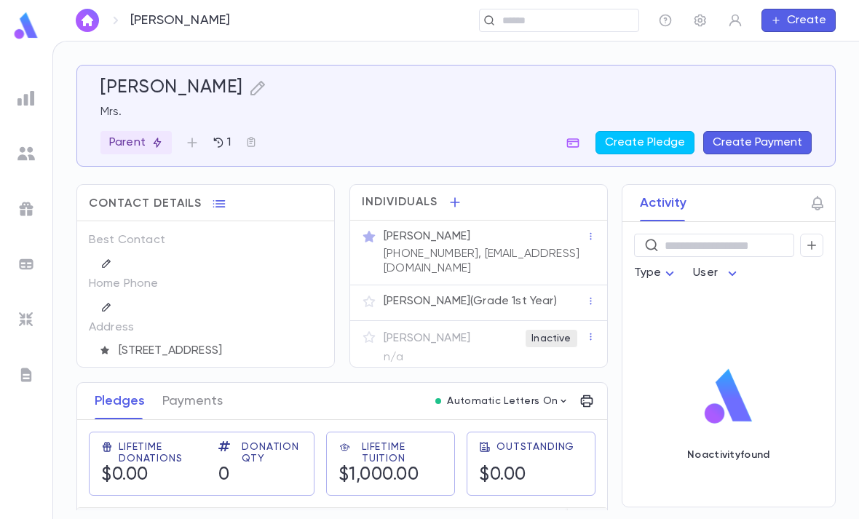
click at [23, 154] on img at bounding box center [25, 153] width 17 height 17
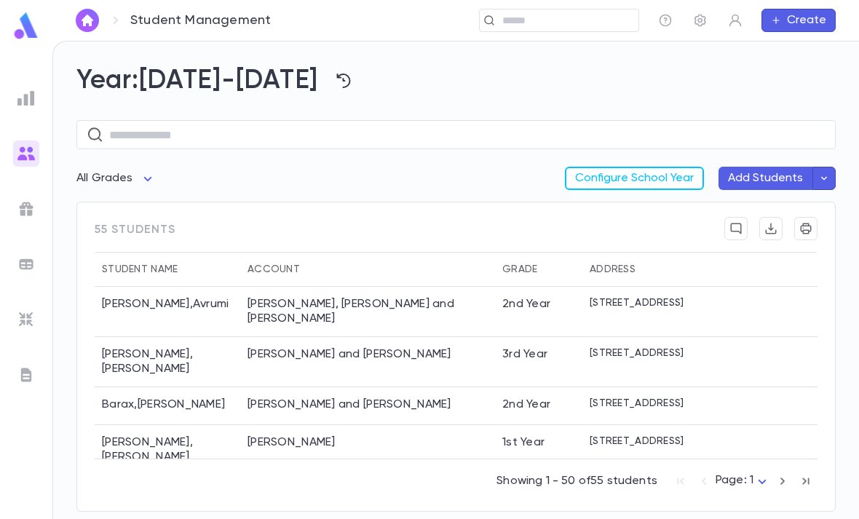
click at [828, 174] on icon "button" at bounding box center [824, 178] width 13 height 15
click at [324, 436] on div "Baver, Yocheved" at bounding box center [292, 443] width 88 height 15
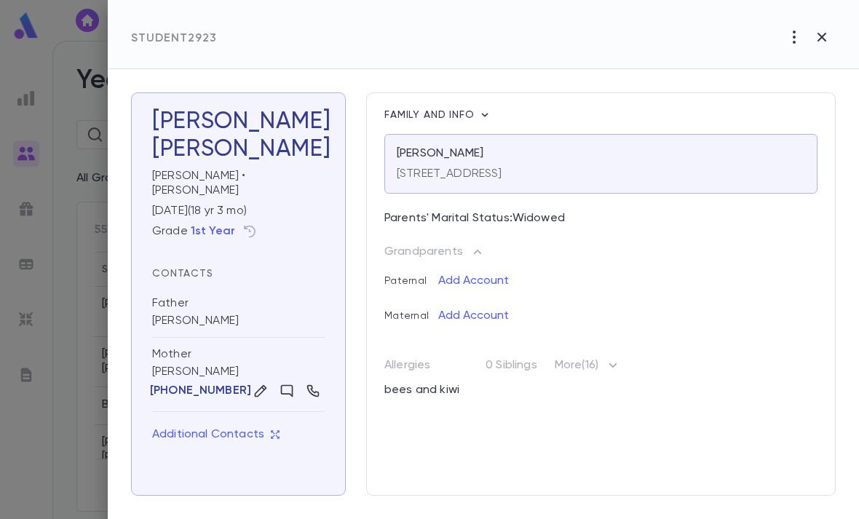
click at [74, 190] on div at bounding box center [429, 259] width 859 height 519
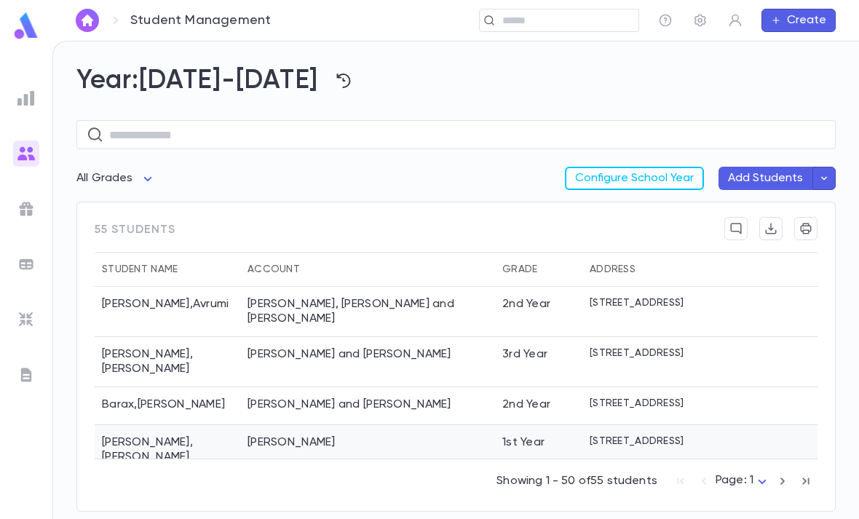
click at [208, 425] on div "Baver , Binyomin" at bounding box center [168, 450] width 146 height 50
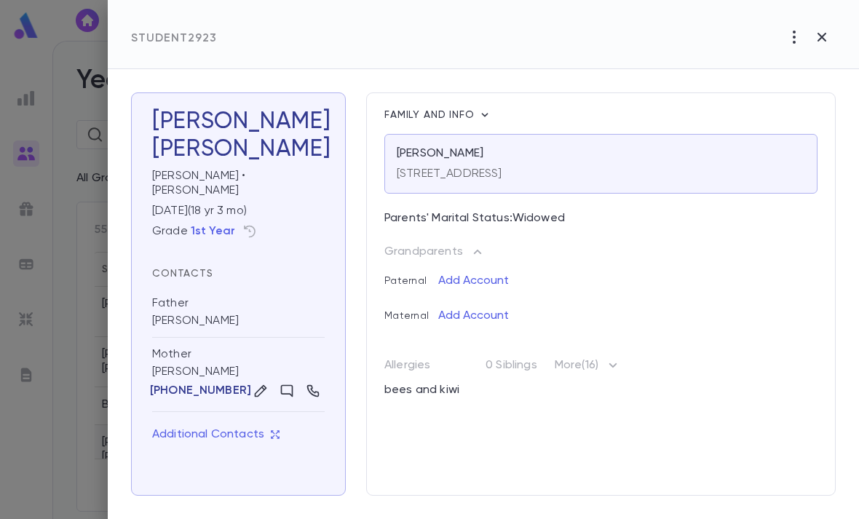
click at [804, 41] on button "button" at bounding box center [795, 37] width 28 height 28
click at [819, 38] on div at bounding box center [429, 259] width 859 height 519
click at [827, 34] on icon "button" at bounding box center [822, 36] width 17 height 17
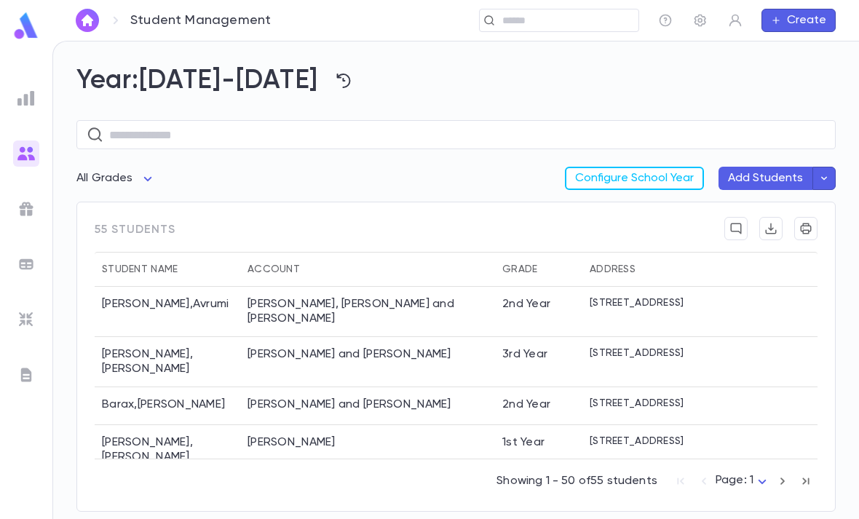
click at [342, 298] on div "[PERSON_NAME], [PERSON_NAME] and [PERSON_NAME]" at bounding box center [368, 311] width 240 height 29
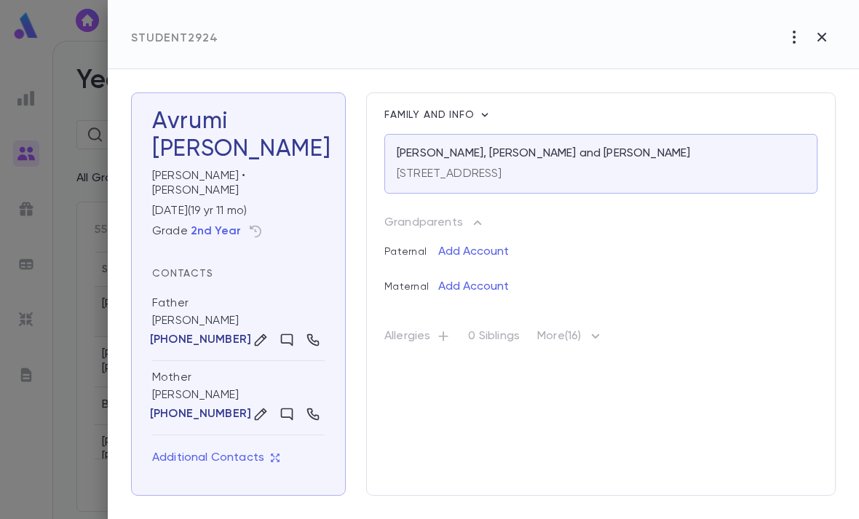
click at [543, 159] on p "[PERSON_NAME], [PERSON_NAME] and [PERSON_NAME]" at bounding box center [544, 153] width 294 height 15
click at [813, 41] on button "button" at bounding box center [822, 37] width 28 height 28
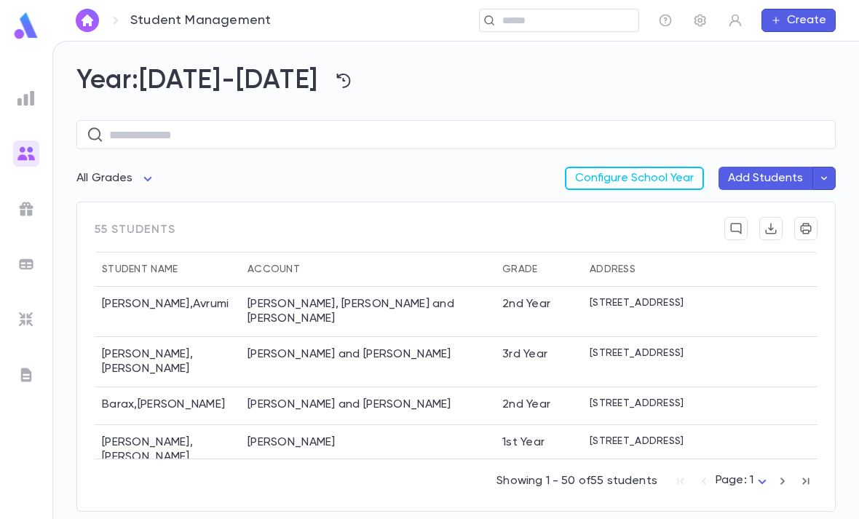
click at [30, 315] on img at bounding box center [25, 319] width 17 height 17
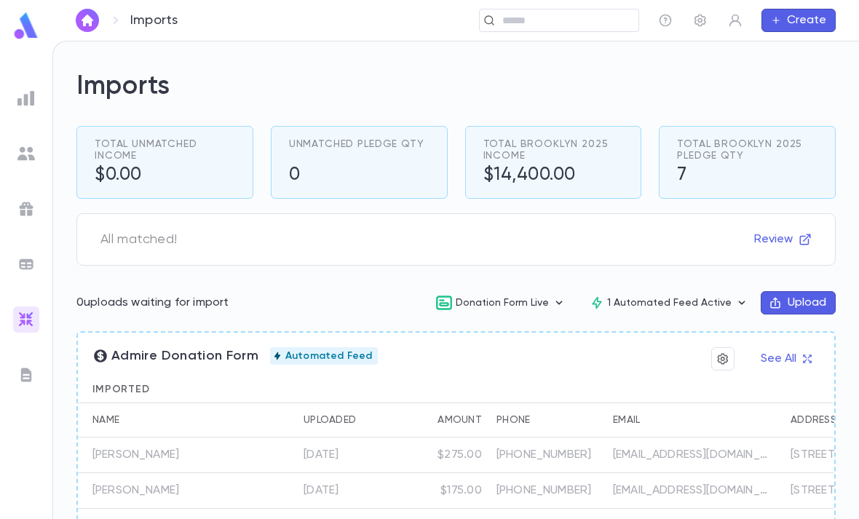
click at [23, 161] on img at bounding box center [25, 153] width 17 height 17
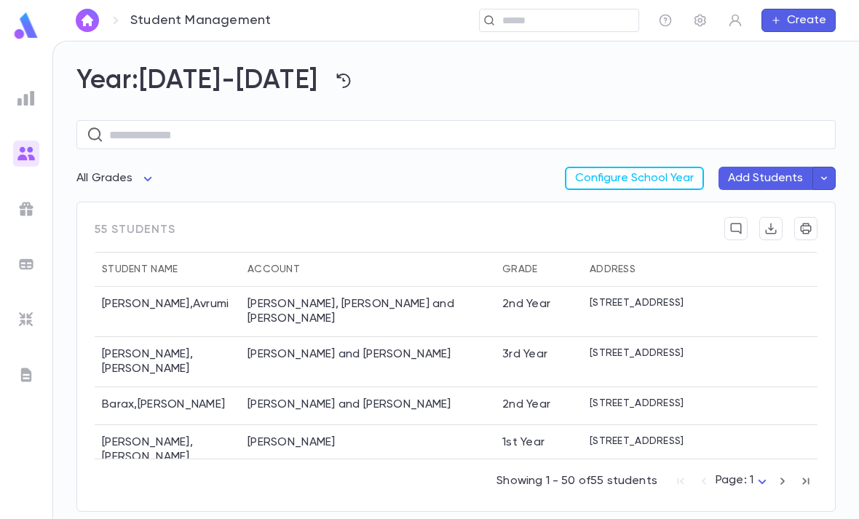
click at [819, 184] on icon "button" at bounding box center [824, 178] width 13 height 15
click at [728, 197] on li "Import Beta" at bounding box center [742, 208] width 195 height 26
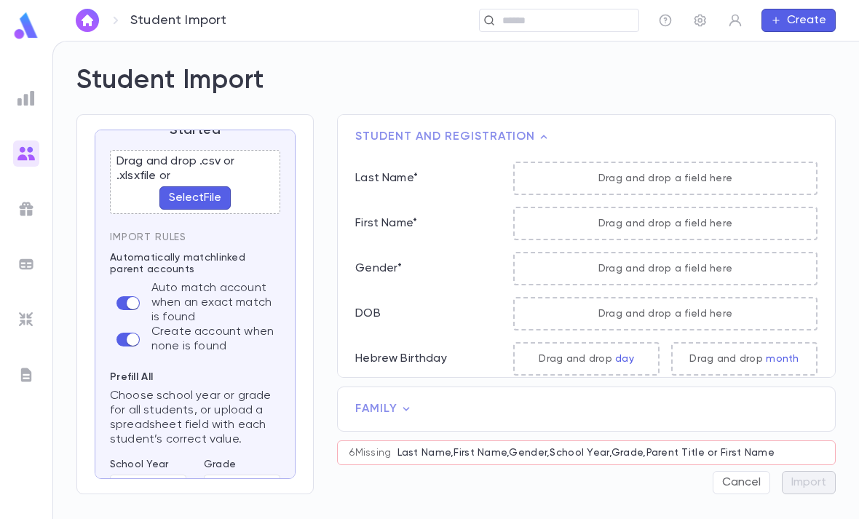
scroll to position [44, 0]
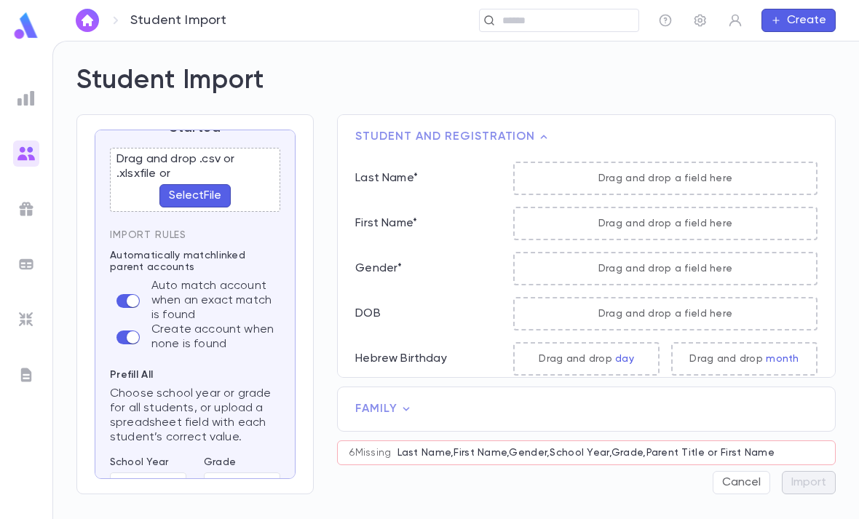
click at [207, 197] on button "Select File" at bounding box center [194, 195] width 71 height 23
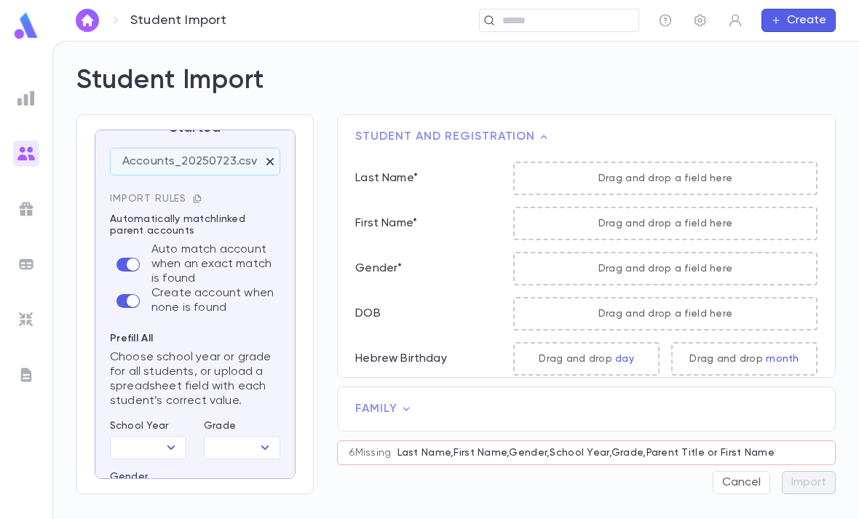
click at [199, 198] on icon "button" at bounding box center [197, 199] width 10 height 10
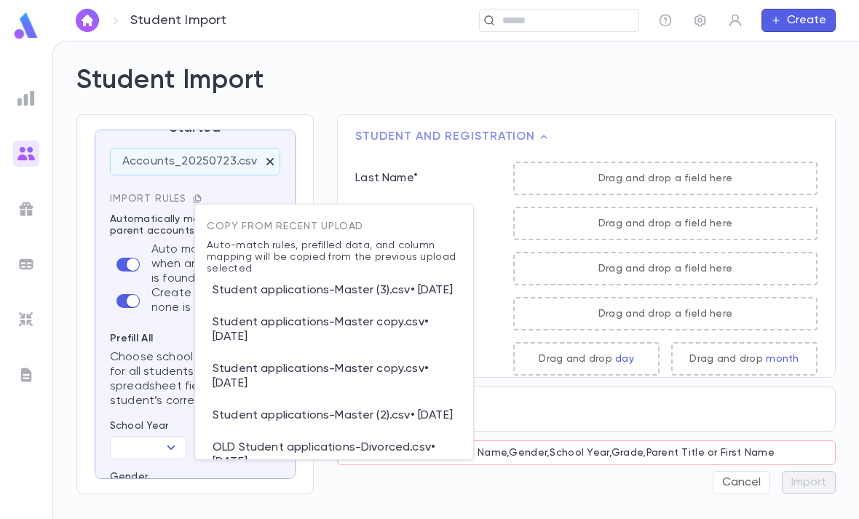
click at [373, 295] on p "Student applications-Master (3).csv • 8/22/2025" at bounding box center [334, 291] width 255 height 32
type input "****"
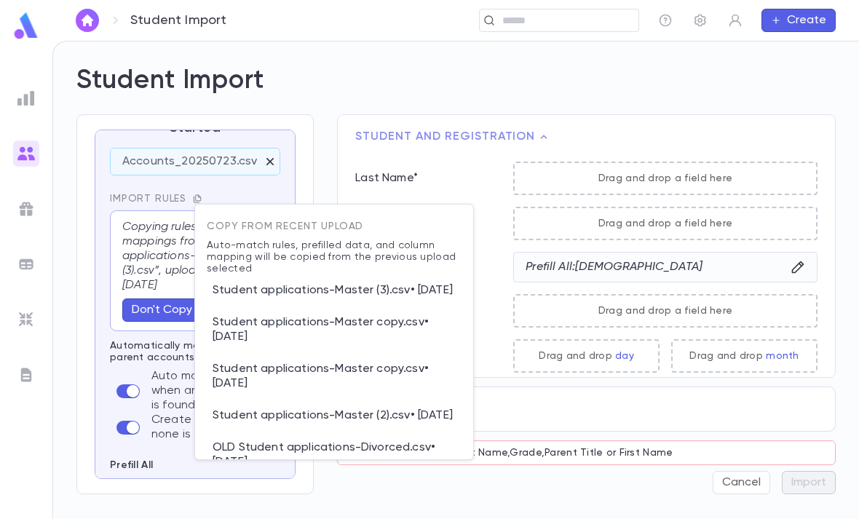
type input "*********"
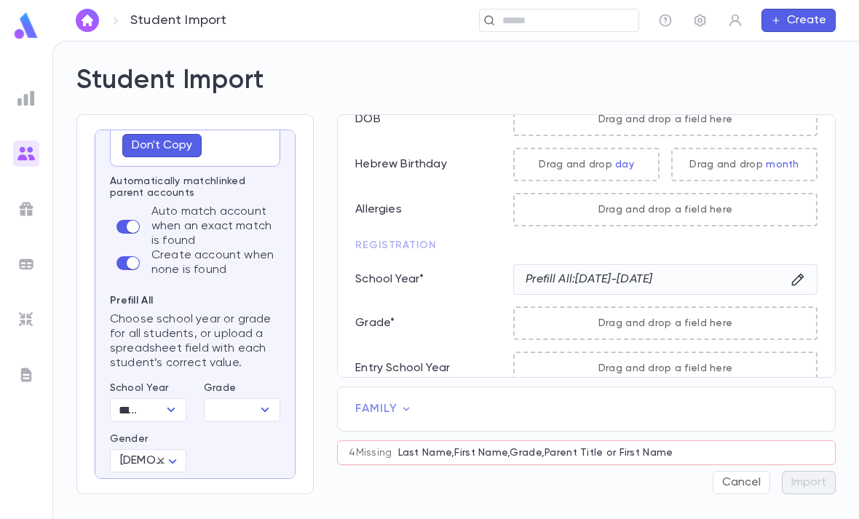
scroll to position [191, 0]
click at [405, 403] on p "More Fields" at bounding box center [586, 404] width 462 height 12
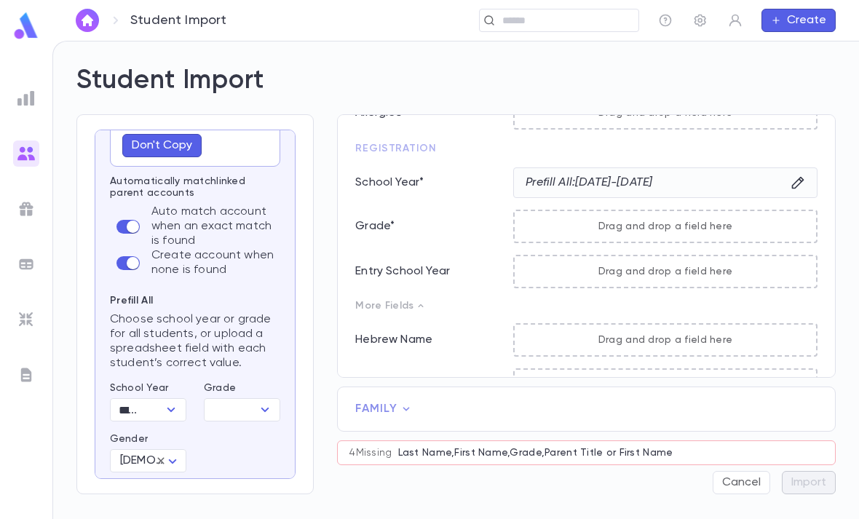
scroll to position [310, 0]
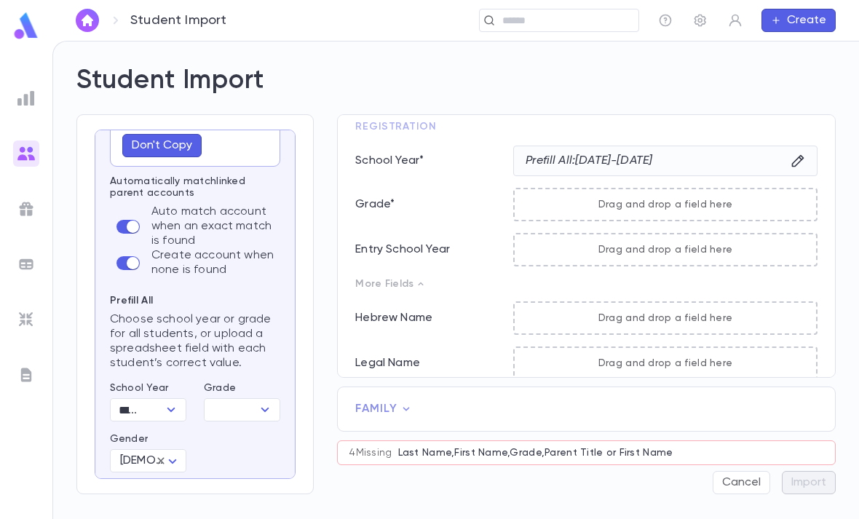
click at [401, 417] on icon at bounding box center [406, 409] width 15 height 15
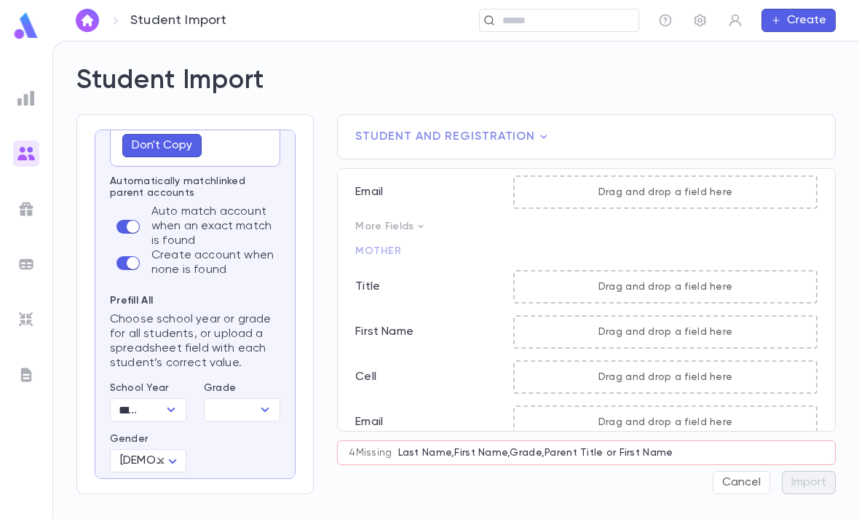
scroll to position [408, 0]
click at [408, 457] on p "More Fields" at bounding box center [586, 458] width 462 height 12
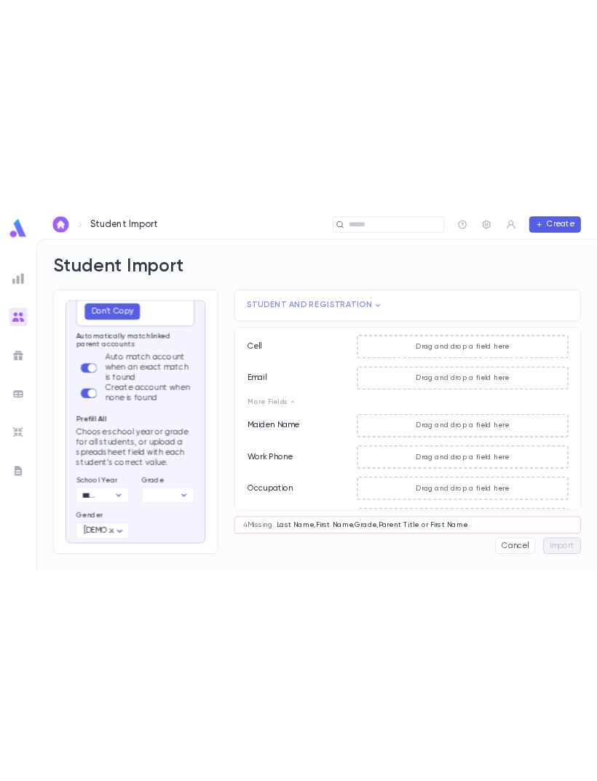
scroll to position [588, 0]
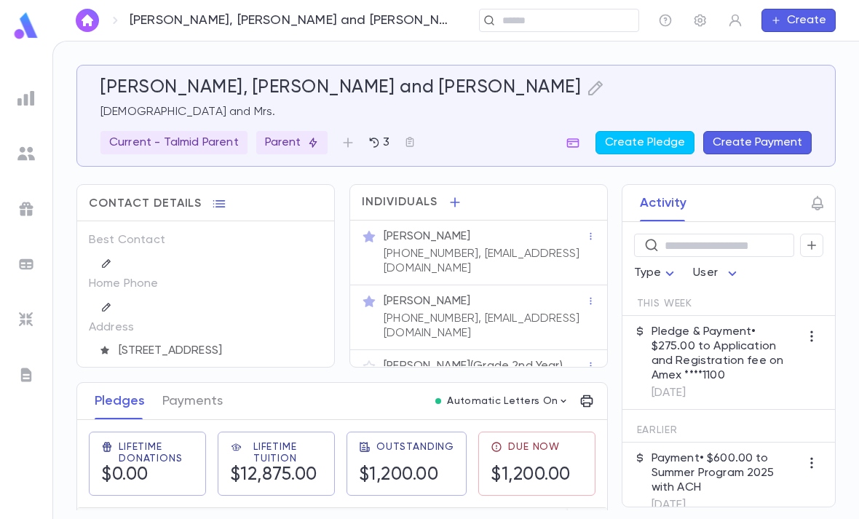
click at [513, 322] on p "[PHONE_NUMBER], [EMAIL_ADDRESS][DOMAIN_NAME]" at bounding box center [485, 326] width 202 height 29
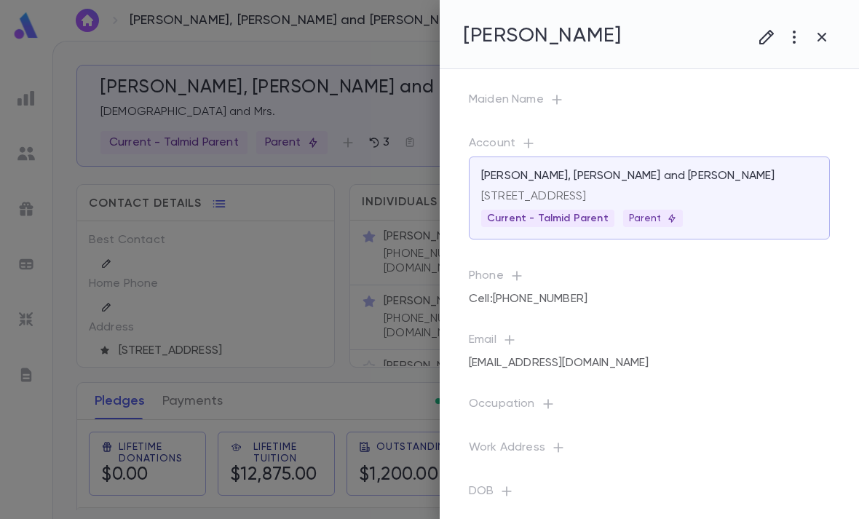
click at [819, 39] on icon "button" at bounding box center [822, 36] width 17 height 17
